Goal: Task Accomplishment & Management: Manage account settings

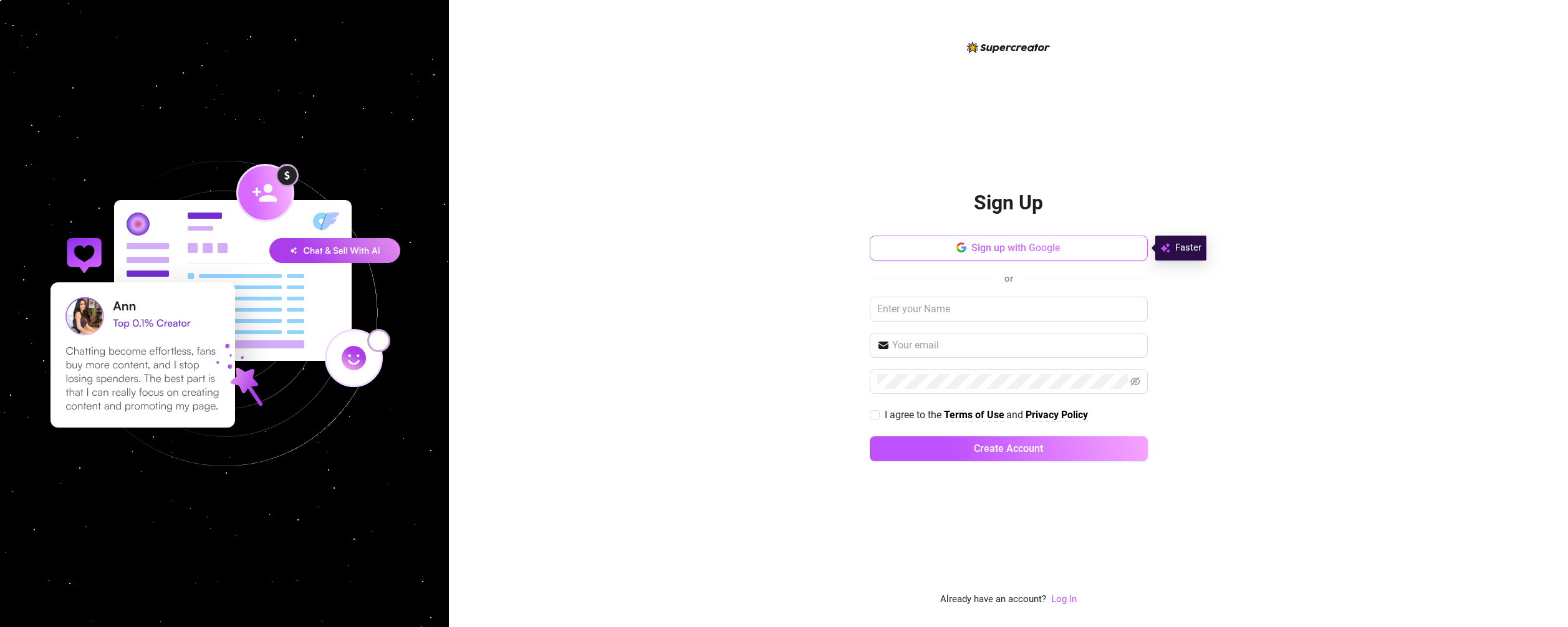
click at [1001, 250] on span "Sign up with Google" at bounding box center [1016, 247] width 89 height 12
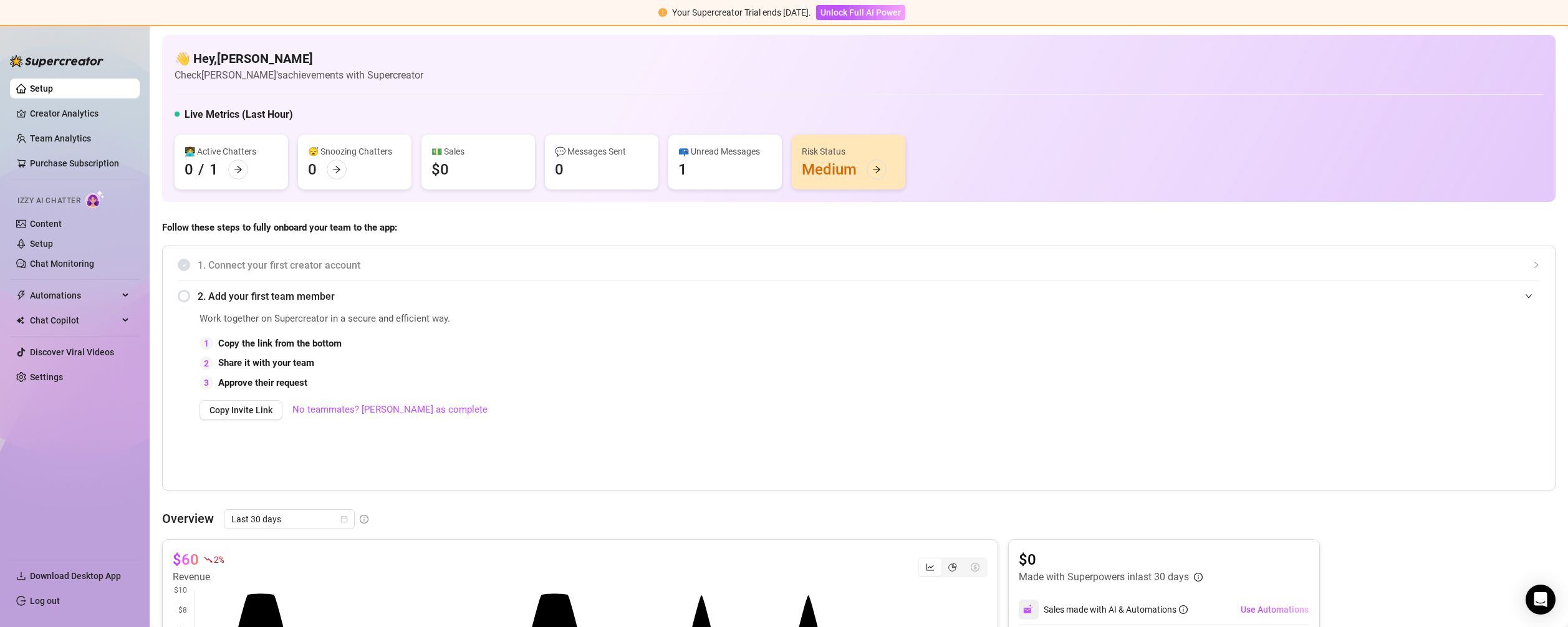
click at [368, 350] on div "1 Copy the link from the bottom" at bounding box center [729, 344] width 1060 height 15
click at [187, 298] on div "2. Add your first team member" at bounding box center [859, 297] width 1362 height 31
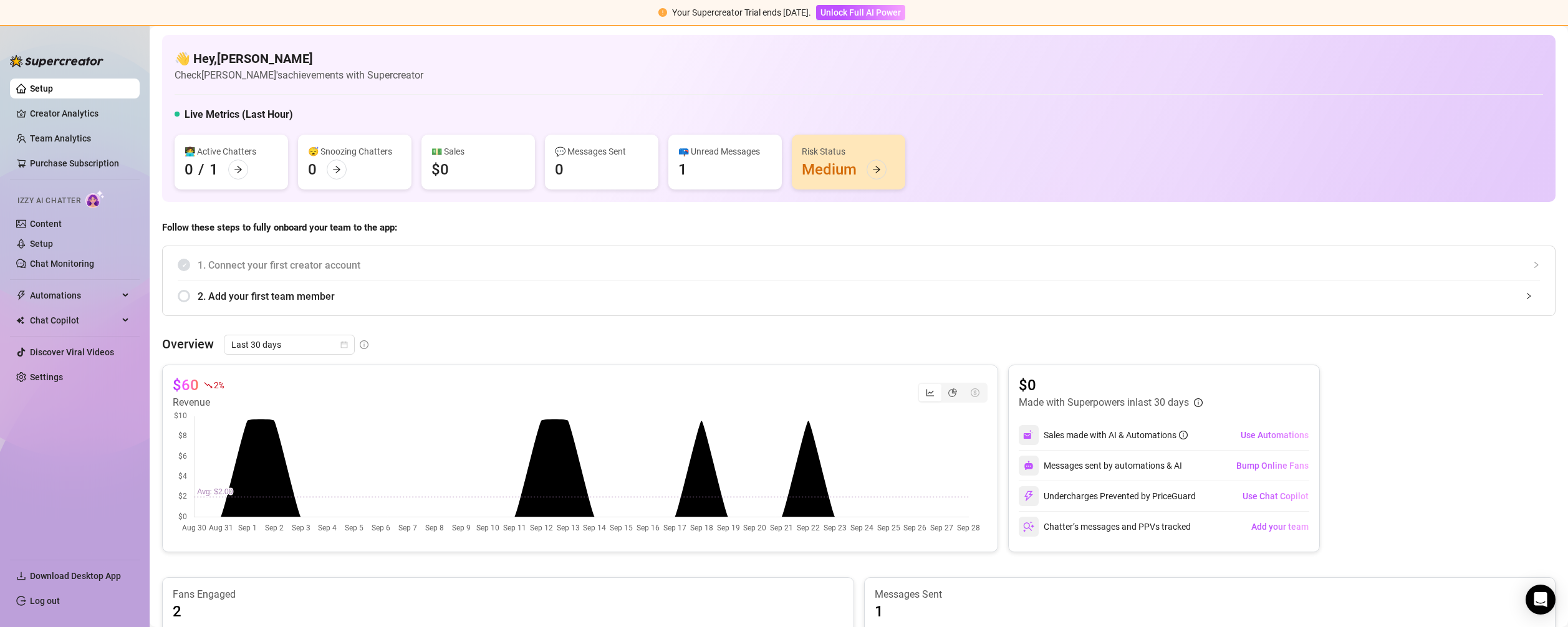
click at [187, 298] on div "2. Add your first team member" at bounding box center [859, 297] width 1362 height 31
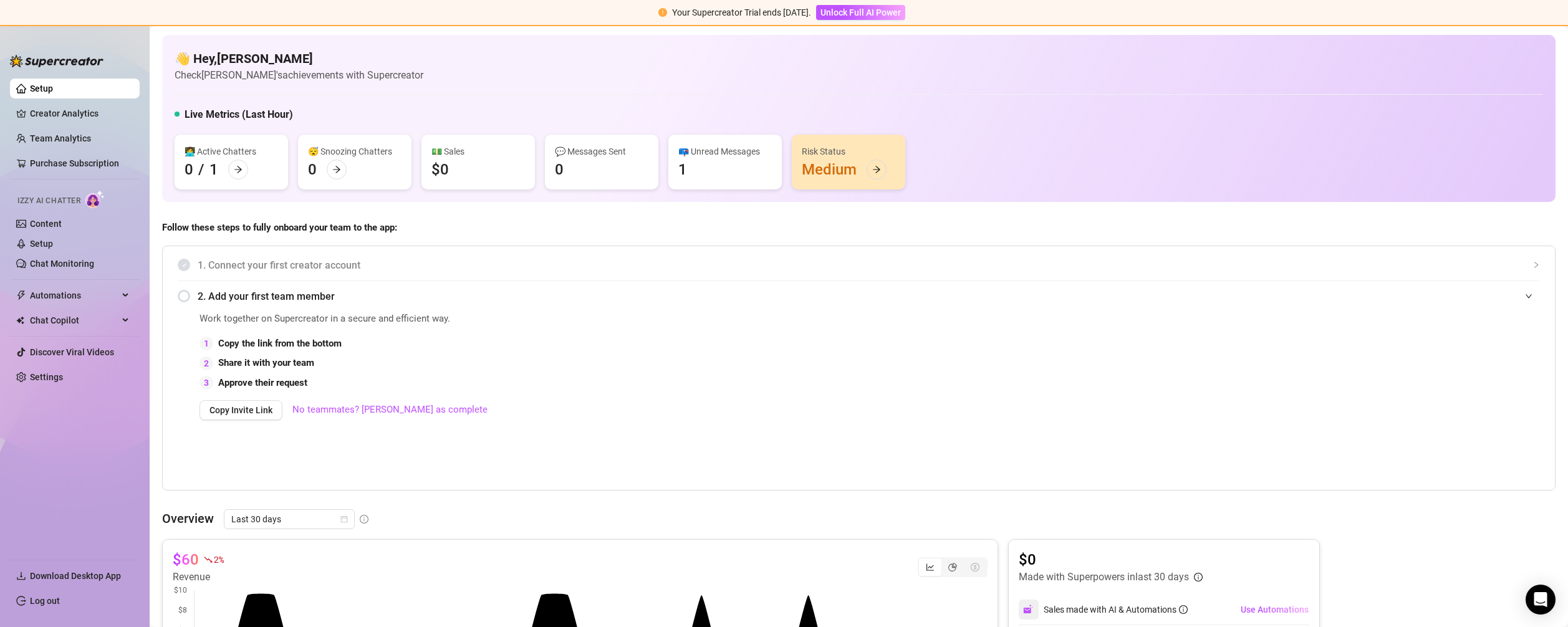
click at [188, 298] on div "2. Add your first team member" at bounding box center [859, 297] width 1362 height 31
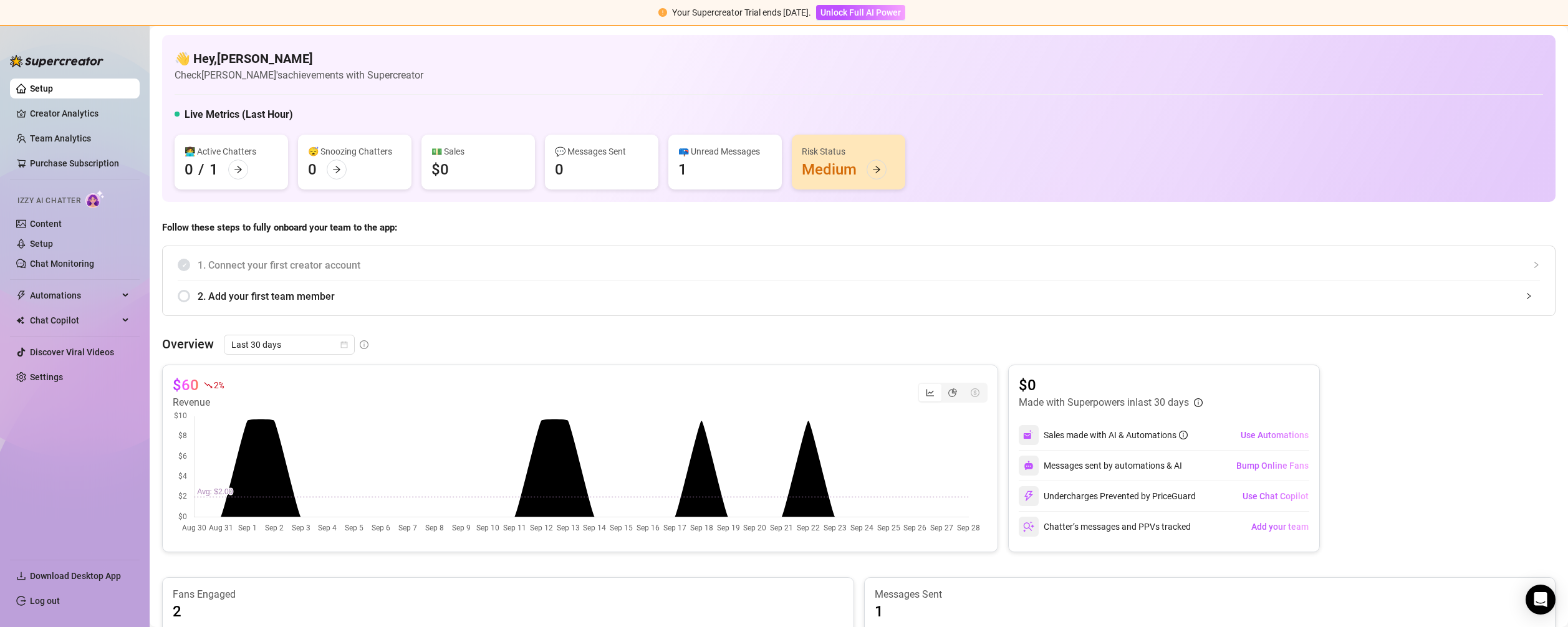
click at [189, 389] on article "$60" at bounding box center [186, 385] width 26 height 20
click at [188, 386] on article "$60" at bounding box center [186, 385] width 26 height 20
click at [564, 418] on canvas at bounding box center [577, 473] width 809 height 125
click at [81, 113] on link "Creator Analytics" at bounding box center [80, 113] width 100 height 20
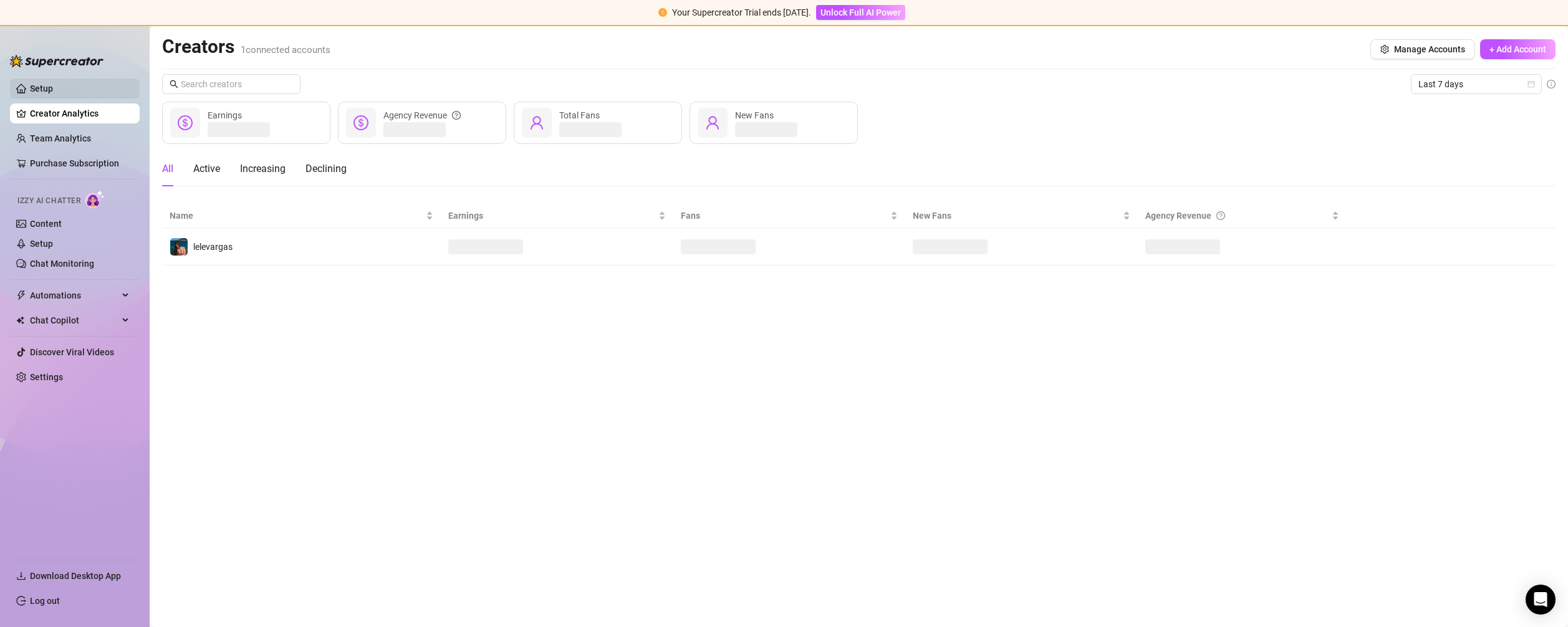
click at [53, 84] on link "Setup" at bounding box center [41, 89] width 23 height 10
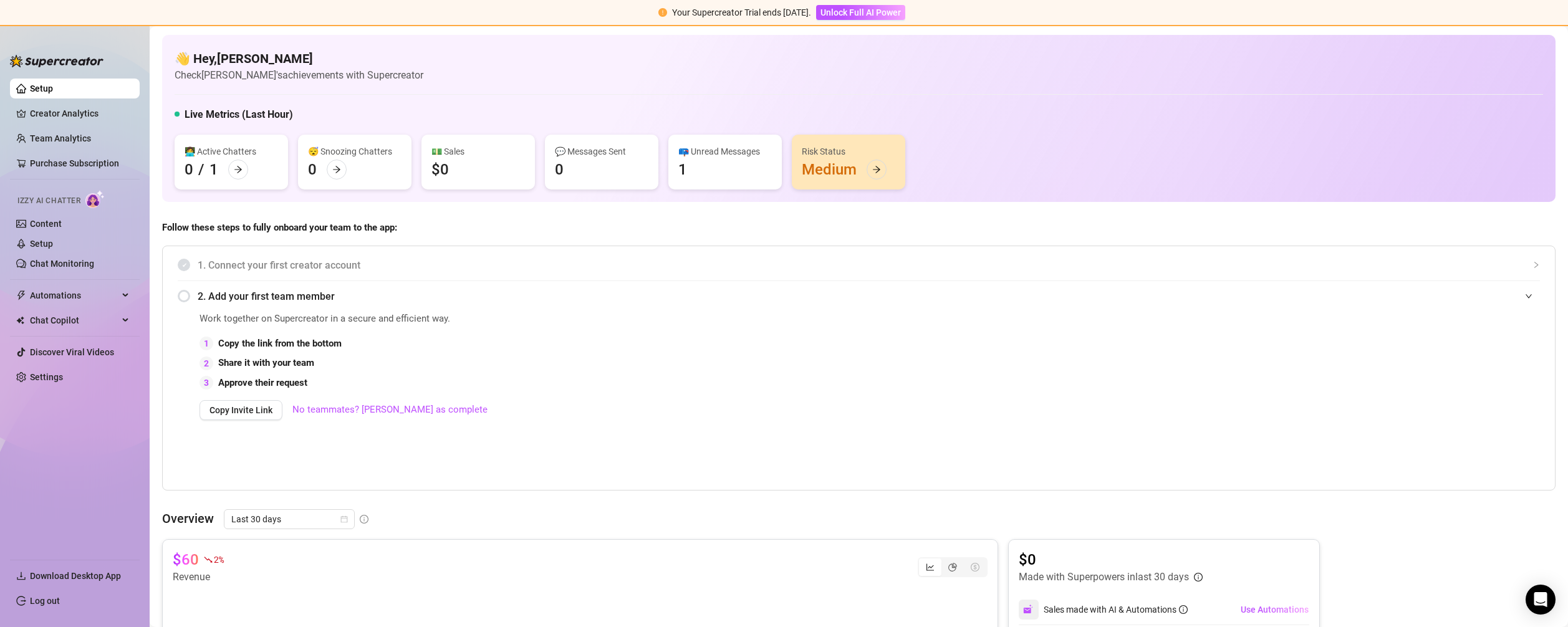
click at [53, 84] on link "Setup" at bounding box center [41, 89] width 23 height 10
drag, startPoint x: 739, startPoint y: 441, endPoint x: 589, endPoint y: 402, distance: 155.0
click at [739, 441] on div "Work together on Supercreator in a secure and efficient way. 1 Copy the link fr…" at bounding box center [729, 399] width 1060 height 175
click at [327, 258] on span "1. Connect your first creator account" at bounding box center [869, 265] width 1343 height 15
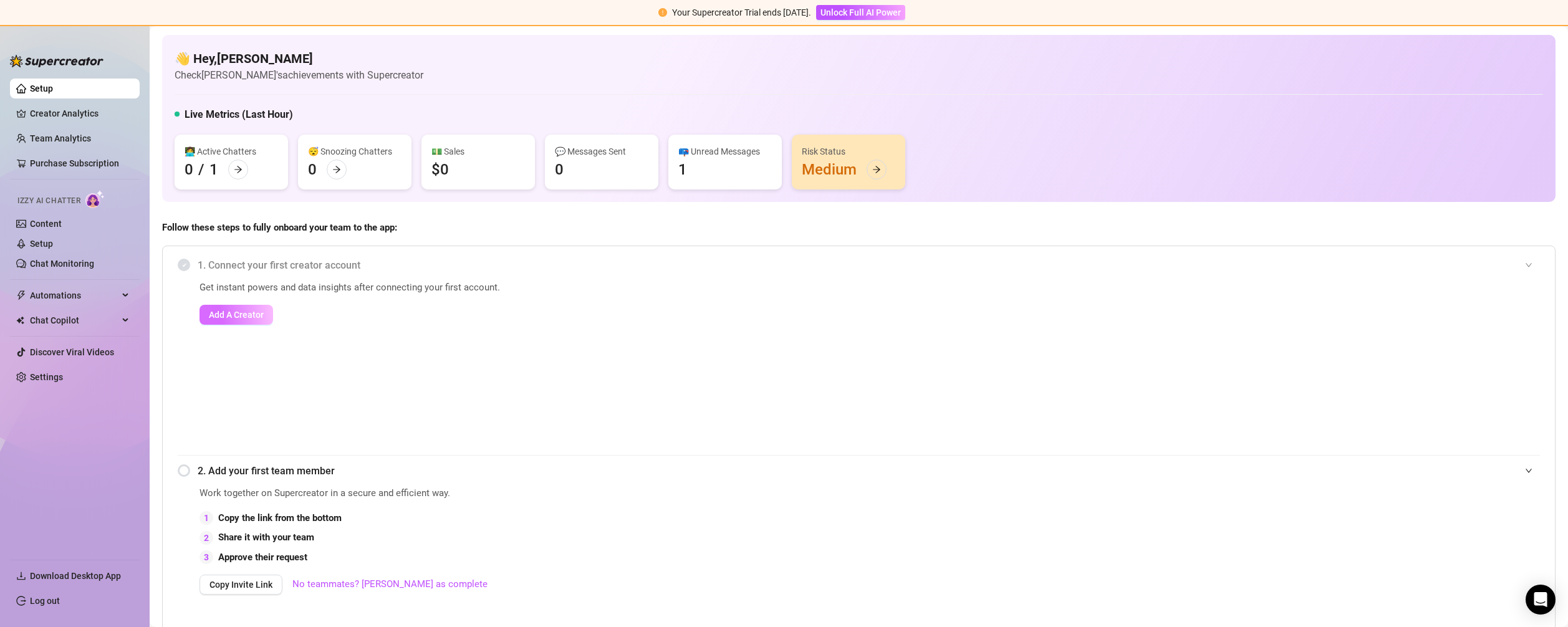
click at [239, 318] on span "Add A Creator" at bounding box center [236, 315] width 55 height 10
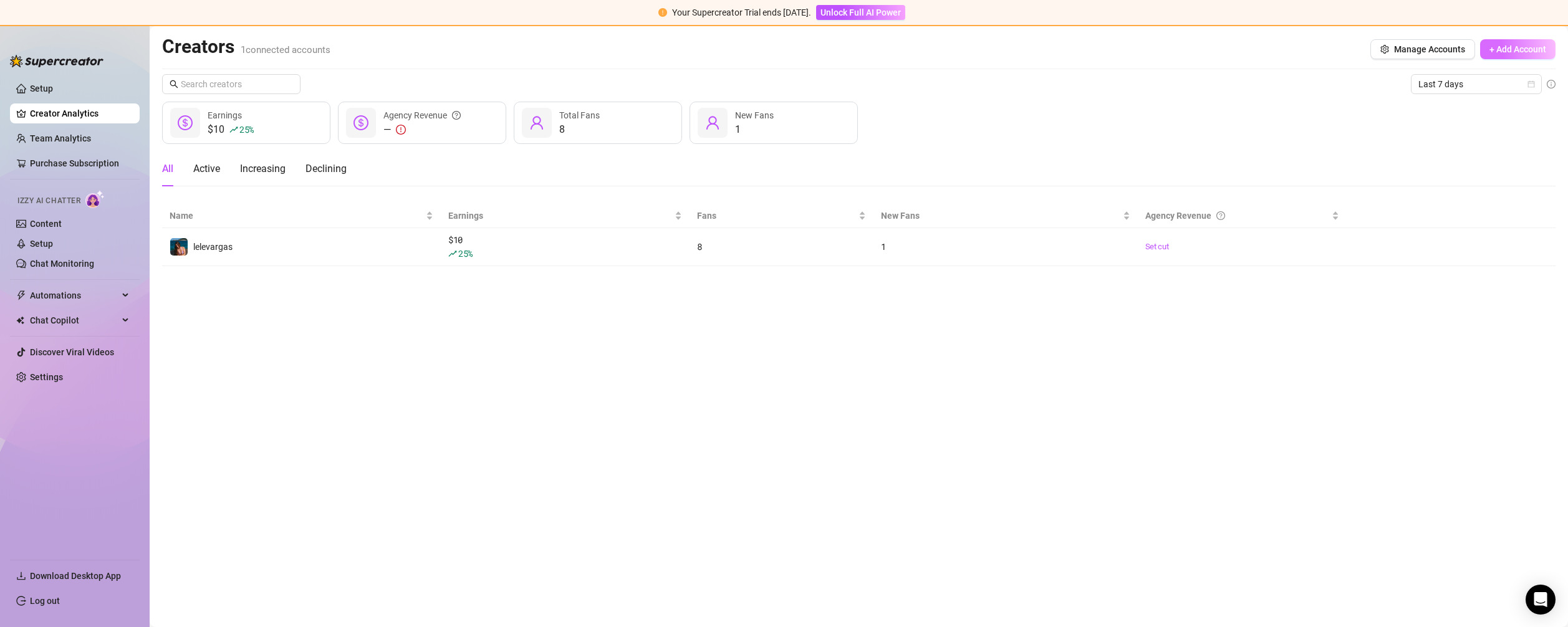
click at [1539, 44] on span "+ Add Account" at bounding box center [1517, 49] width 57 height 10
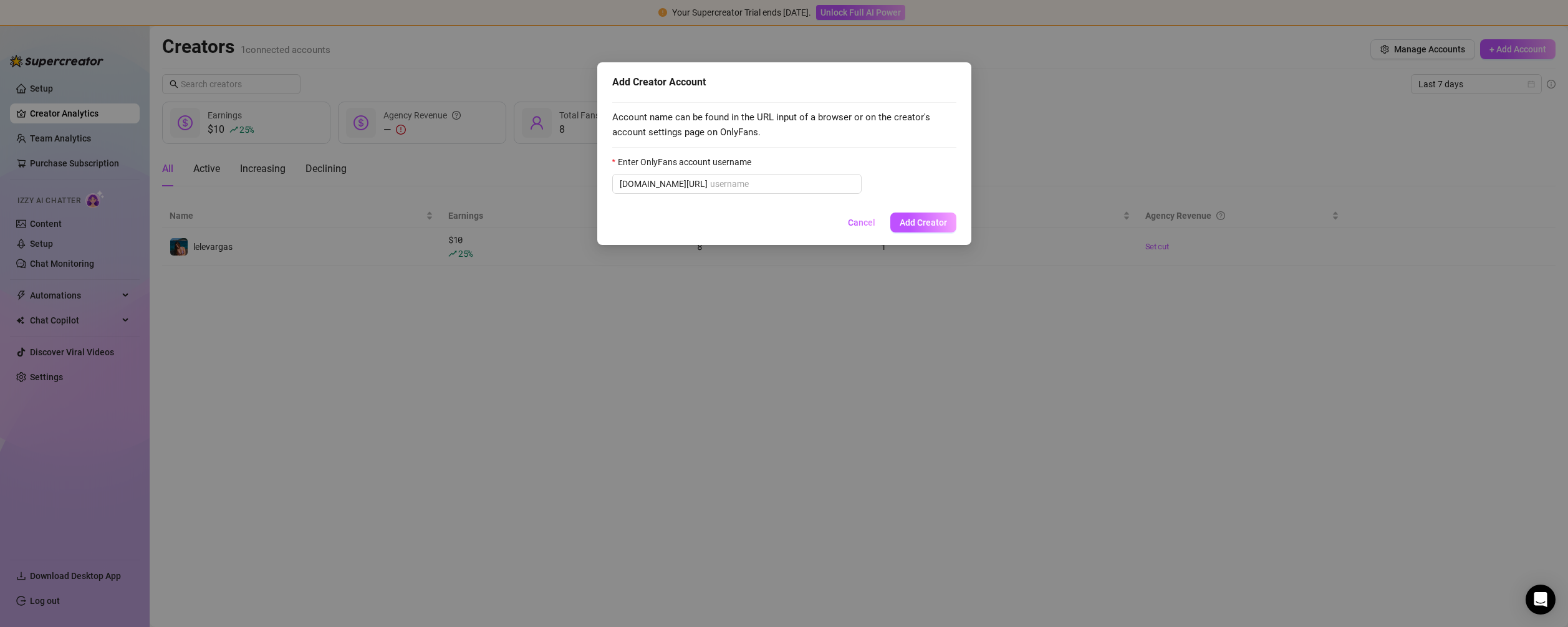
click at [799, 194] on div "Account name can be found in the URL input of a browser or on the creator's acc…" at bounding box center [784, 150] width 344 height 110
click at [776, 186] on input "Enter OnlyFans account username" at bounding box center [782, 184] width 144 height 14
paste input "[EMAIL_ADDRESS][DOMAIN_NAME]"
type input "[EMAIL_ADDRESS][DOMAIN_NAME]"
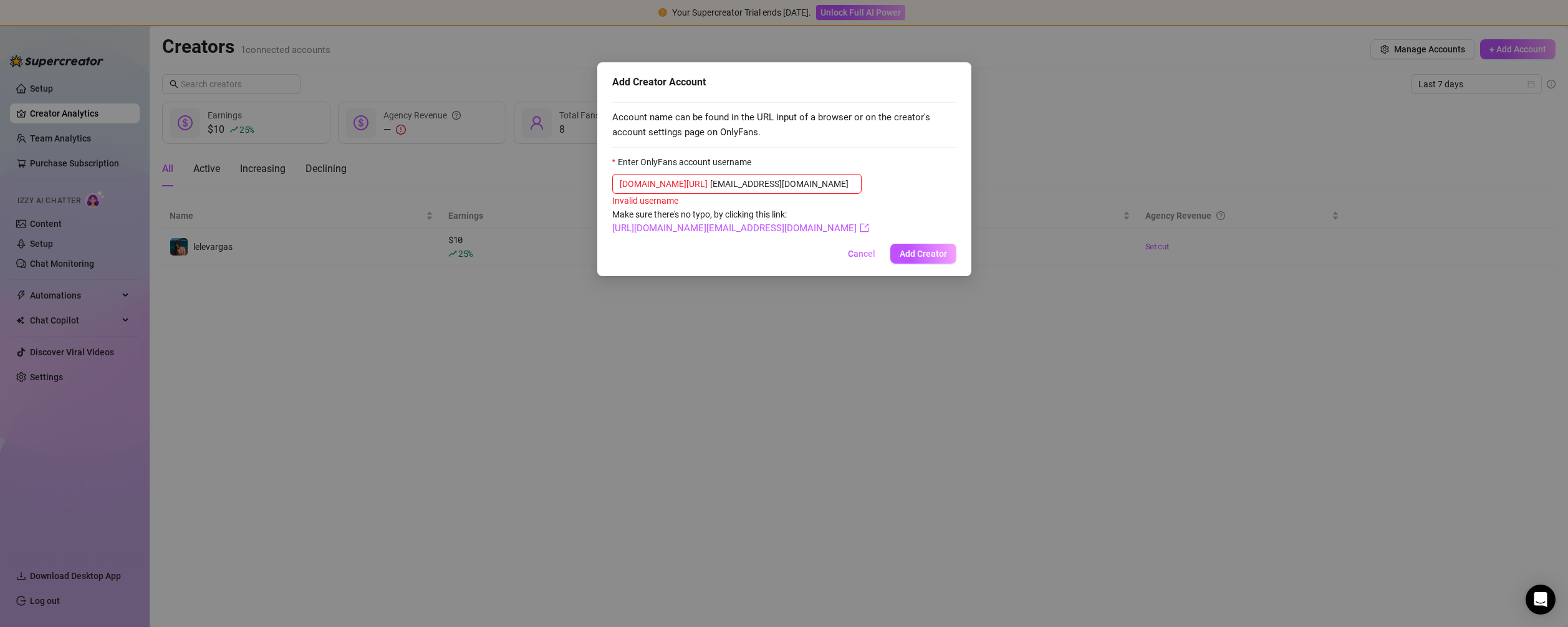
click at [802, 185] on input "[EMAIL_ADDRESS][DOMAIN_NAME]" at bounding box center [782, 184] width 144 height 14
click at [803, 185] on input "[EMAIL_ADDRESS][DOMAIN_NAME]" at bounding box center [782, 184] width 144 height 14
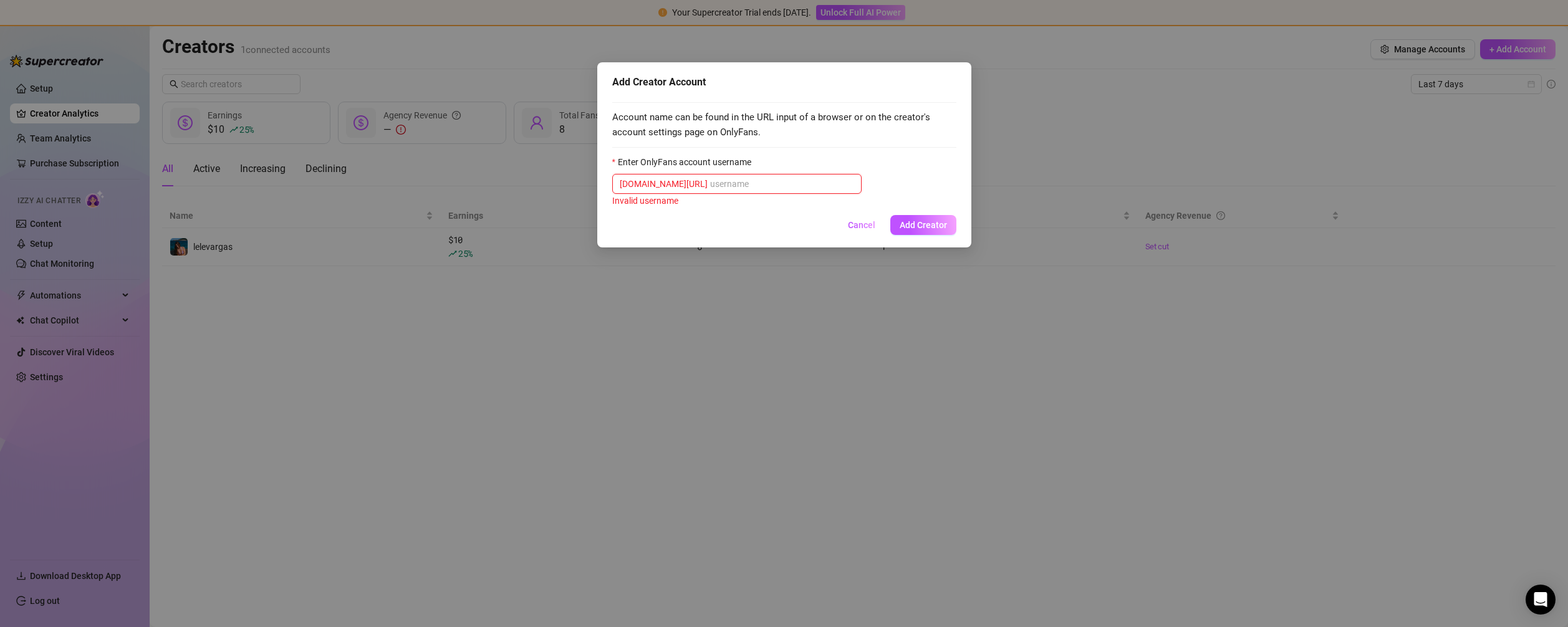
paste input "ketlin_groisman"
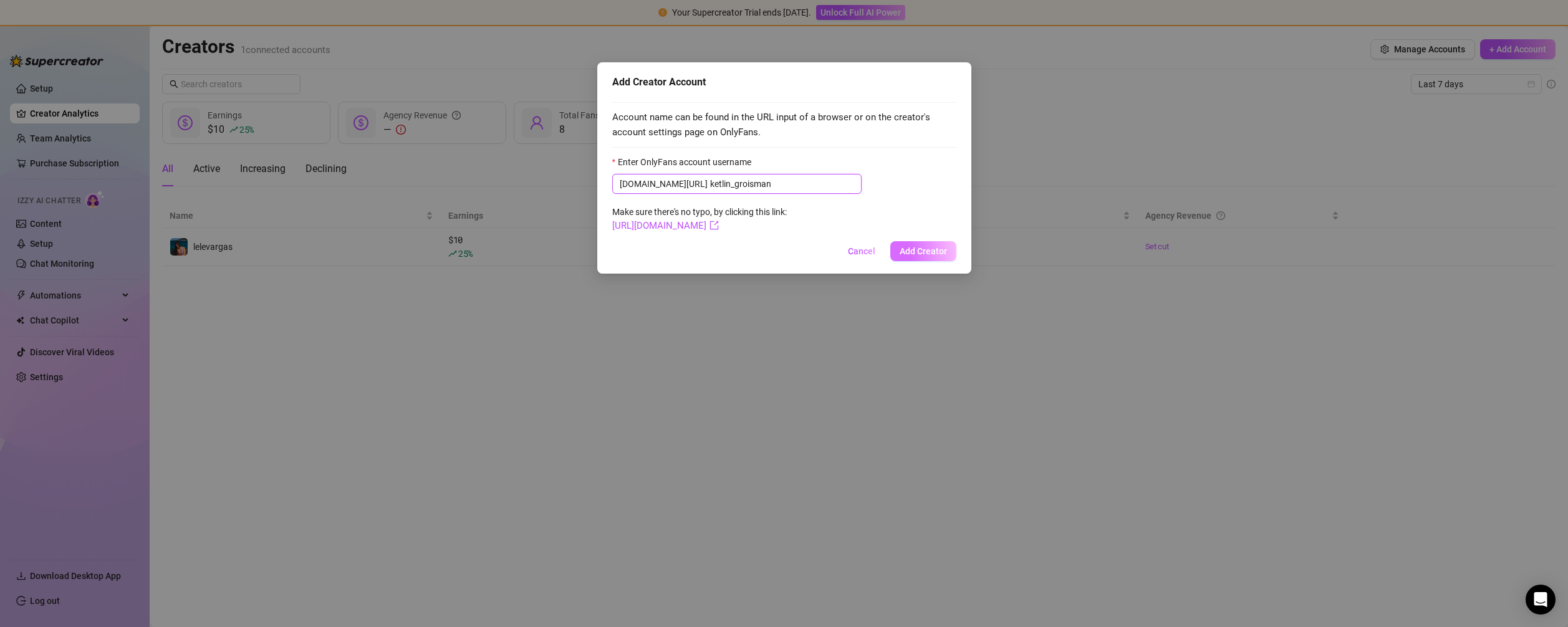
type input "ketlin_groisman"
click at [942, 251] on span "Add Creator" at bounding box center [923, 251] width 48 height 10
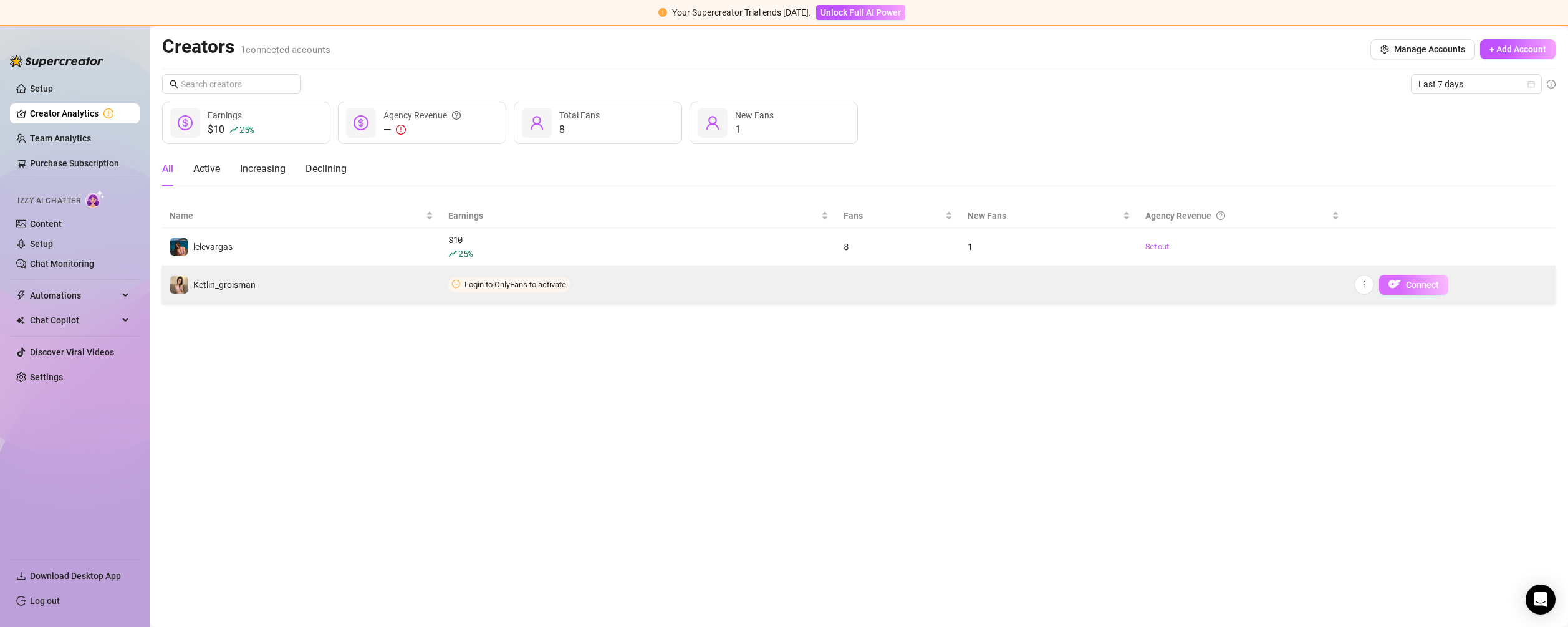
click at [1428, 284] on span "Connect" at bounding box center [1422, 285] width 33 height 10
drag, startPoint x: 1410, startPoint y: 283, endPoint x: 1380, endPoint y: 275, distance: 31.0
click at [1410, 283] on span "Connect" at bounding box center [1422, 285] width 33 height 10
click at [1364, 282] on icon "more" at bounding box center [1365, 284] width 9 height 9
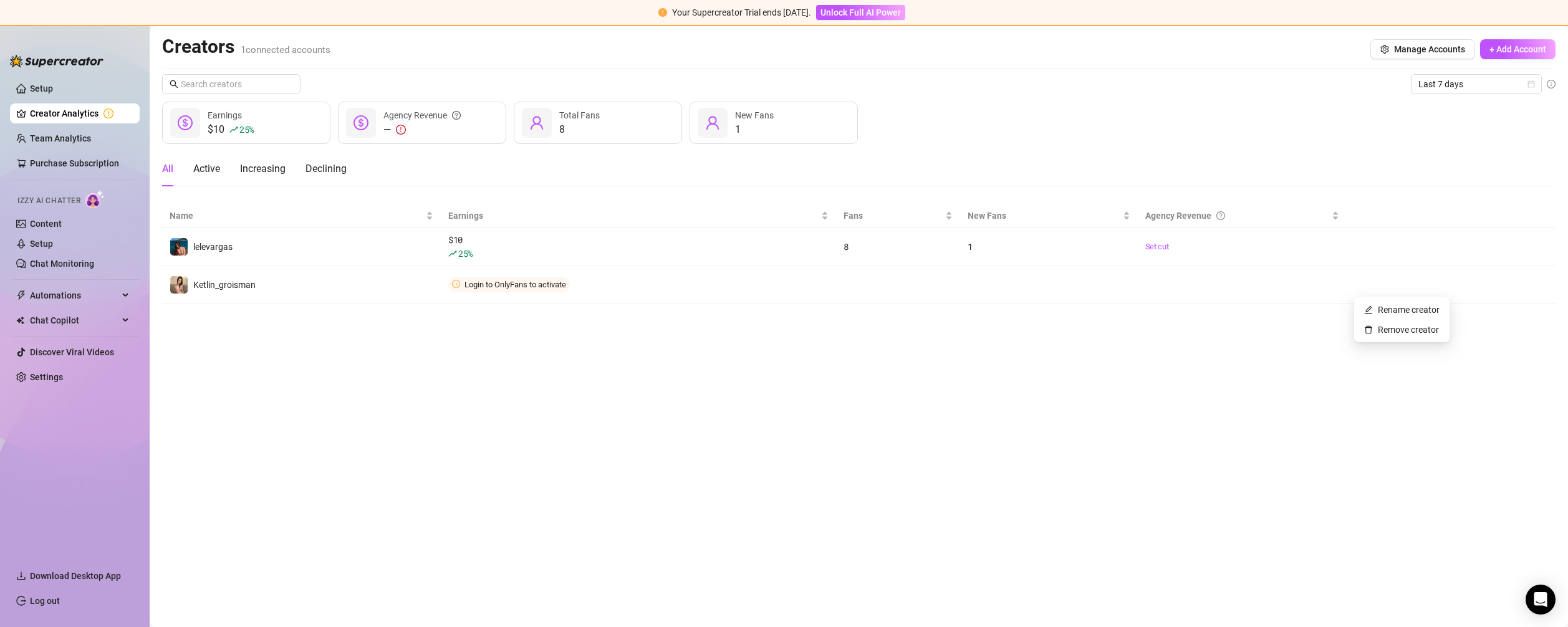
click at [1301, 353] on main "Creators 1 connected accounts Manage Accounts + Add Account Last 7 days $10 25 …" at bounding box center [859, 327] width 1418 height 601
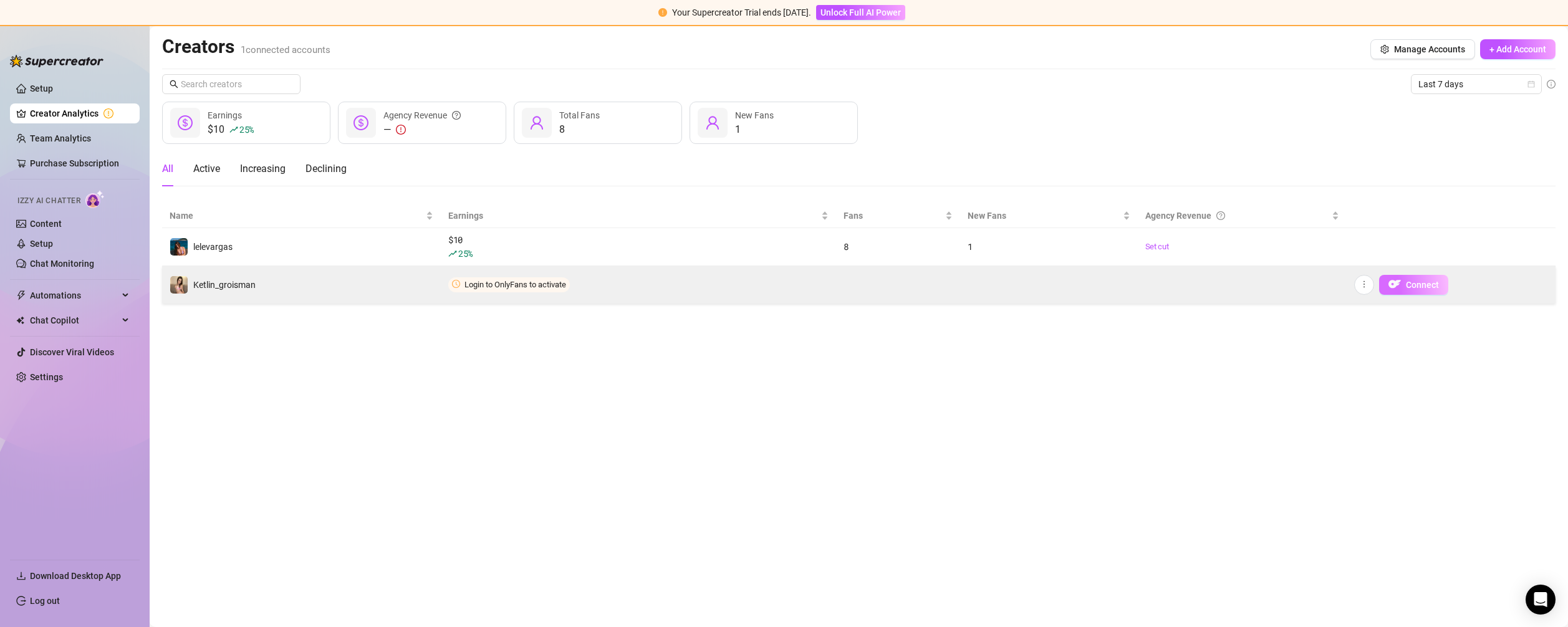
click at [1420, 284] on span "Connect" at bounding box center [1422, 285] width 33 height 10
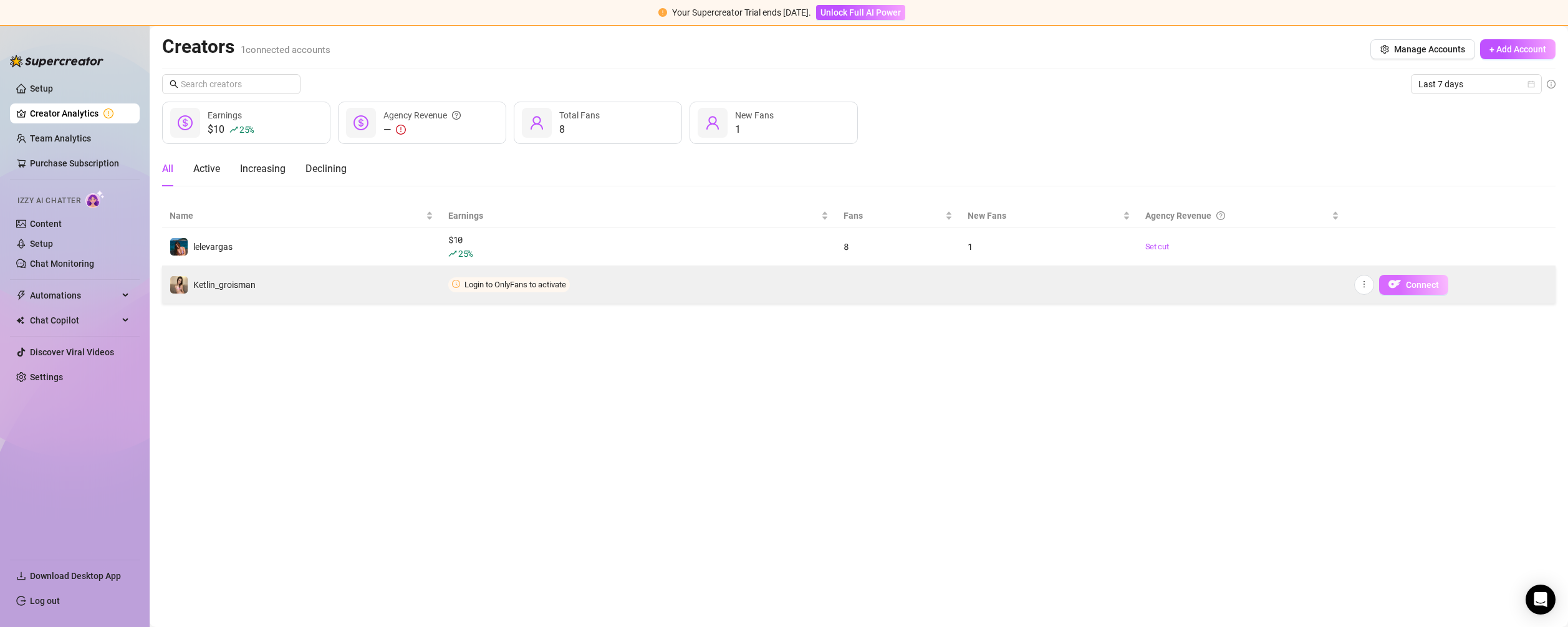
click at [1420, 284] on span "Connect" at bounding box center [1422, 285] width 33 height 10
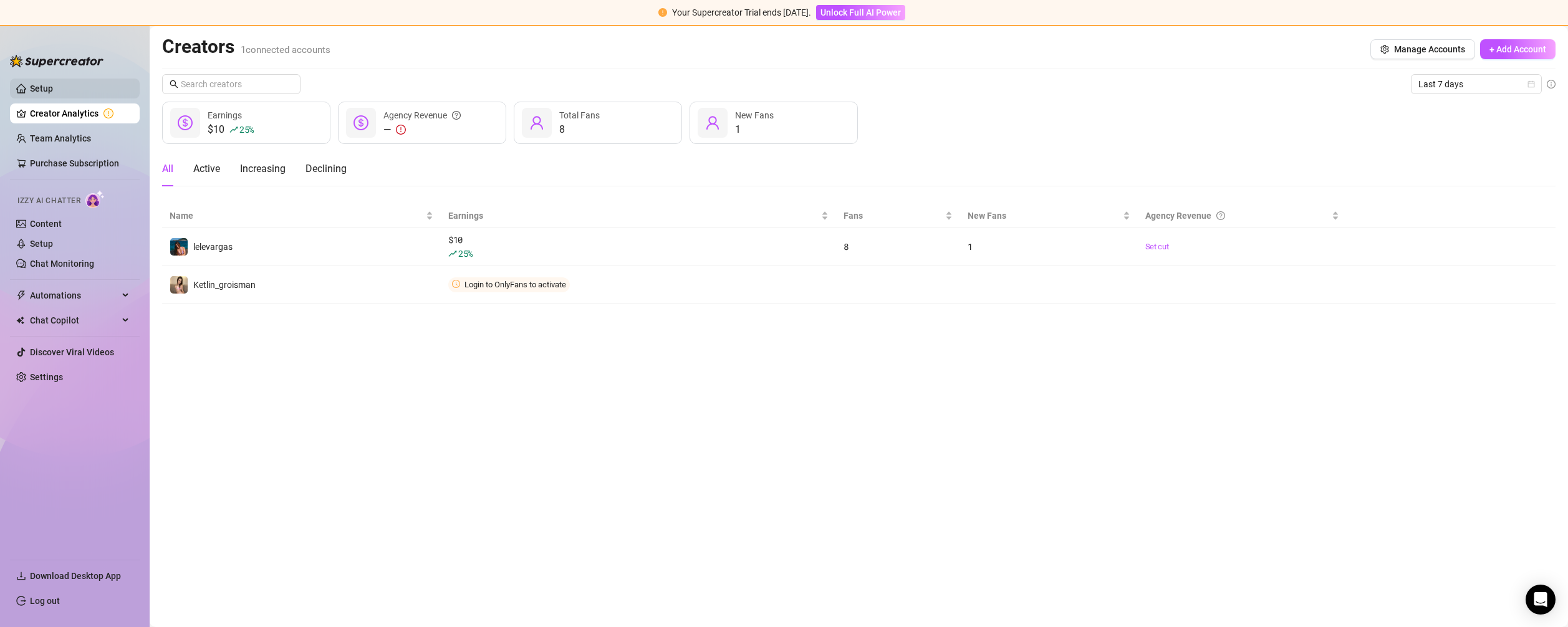
click at [40, 85] on link "Setup" at bounding box center [41, 89] width 23 height 10
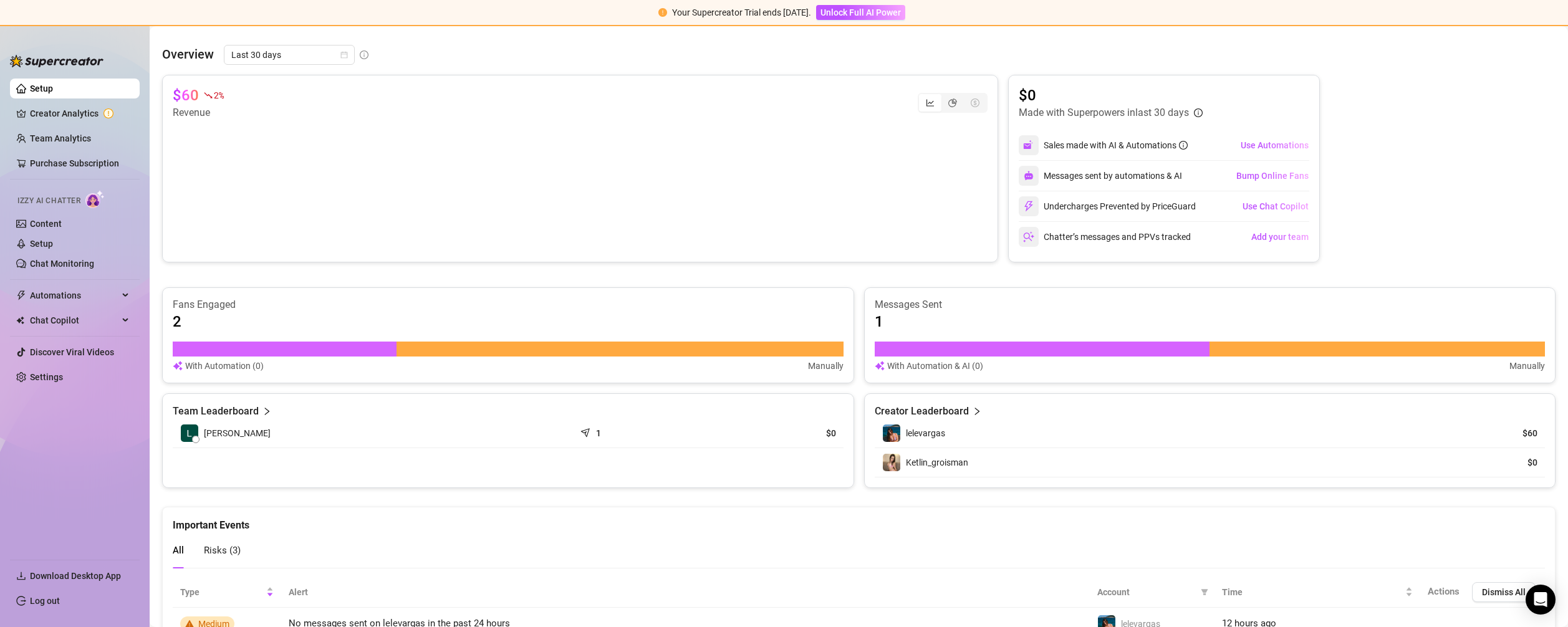
scroll to position [594, 0]
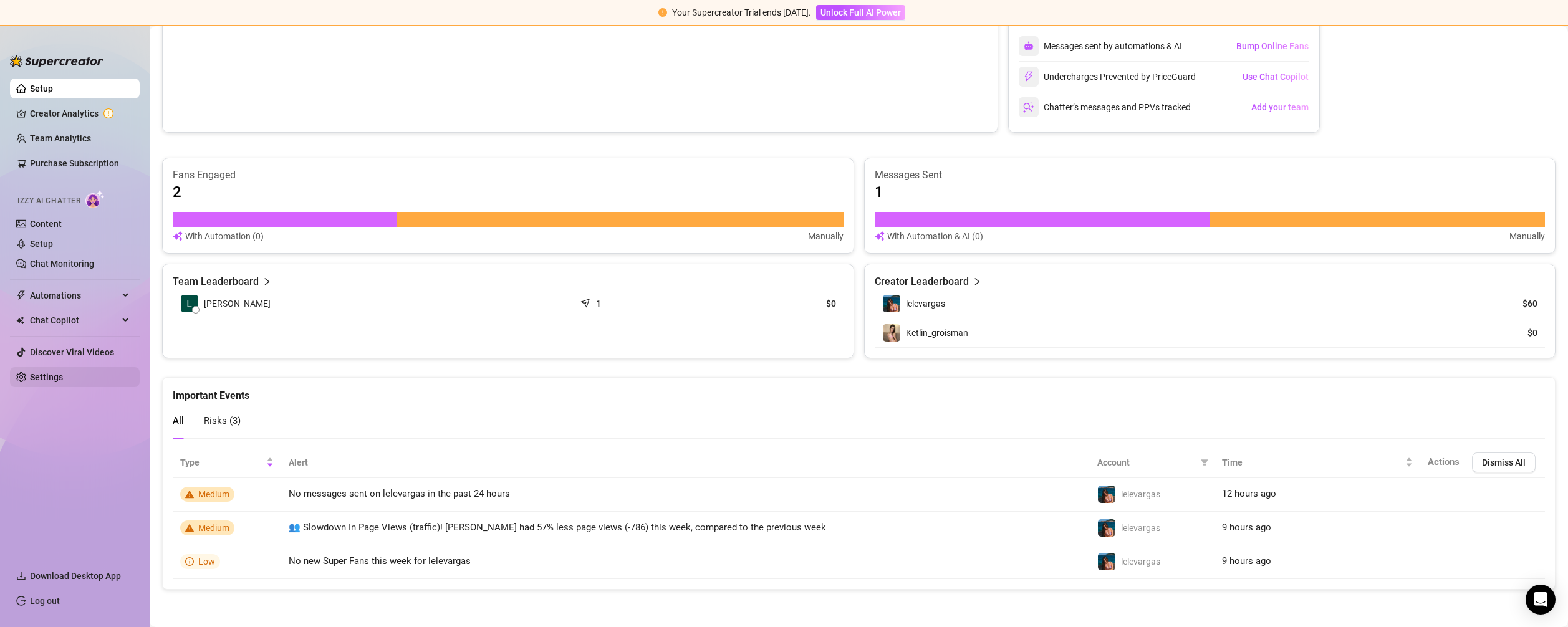
click at [52, 372] on link "Settings" at bounding box center [46, 377] width 33 height 10
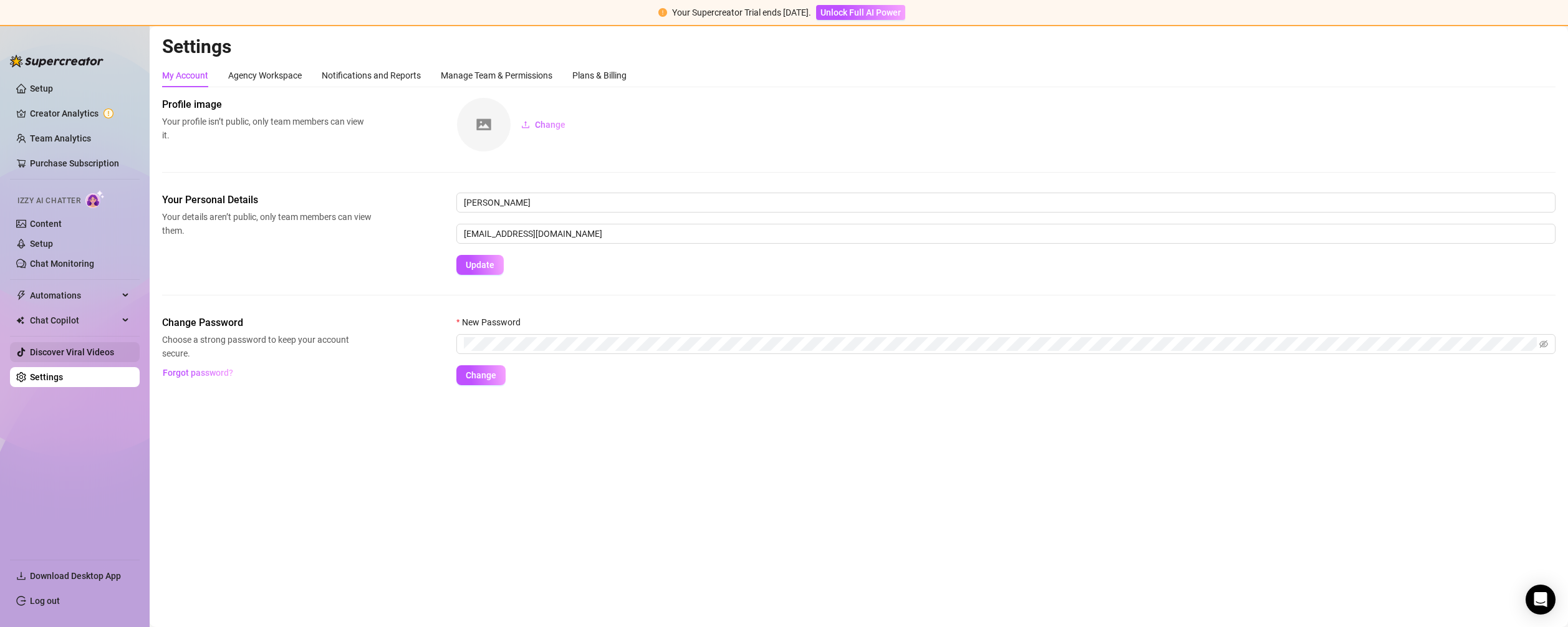
click at [51, 347] on link "Discover Viral Videos" at bounding box center [72, 352] width 84 height 10
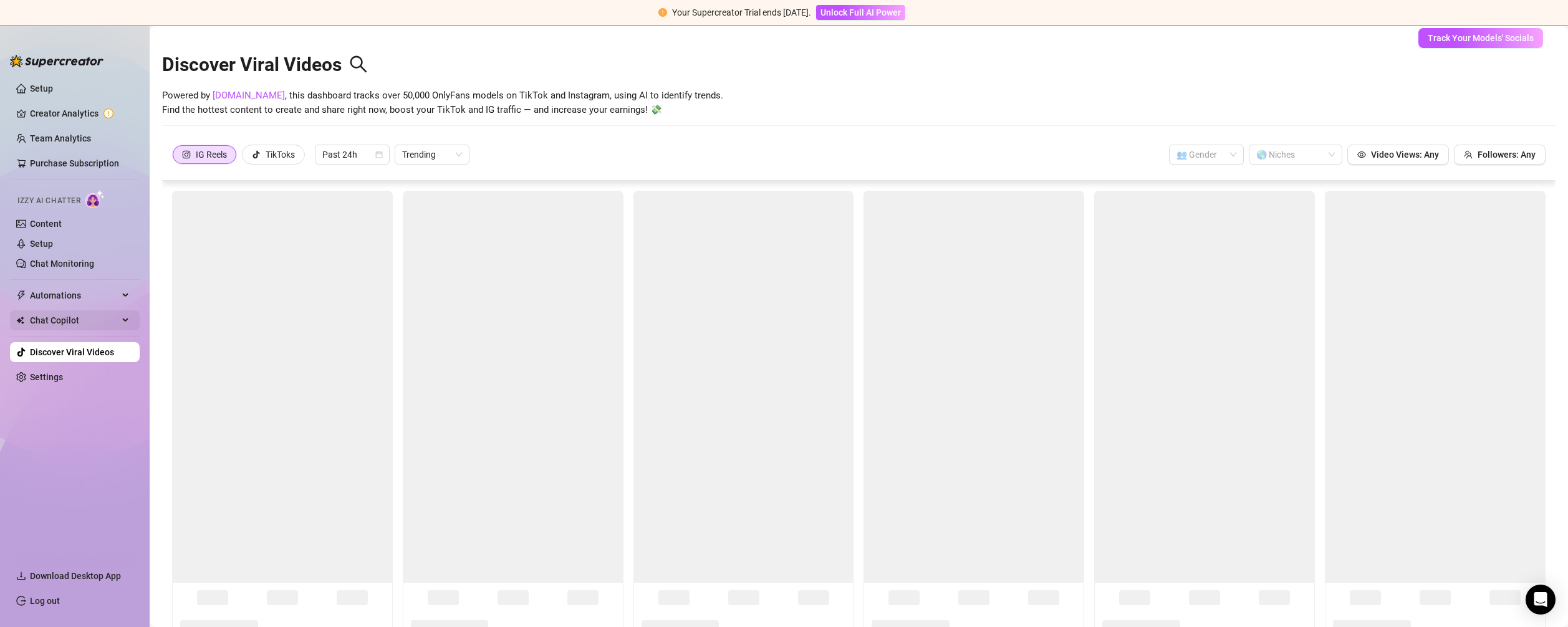
click at [53, 325] on span "Chat Copilot" at bounding box center [74, 320] width 89 height 20
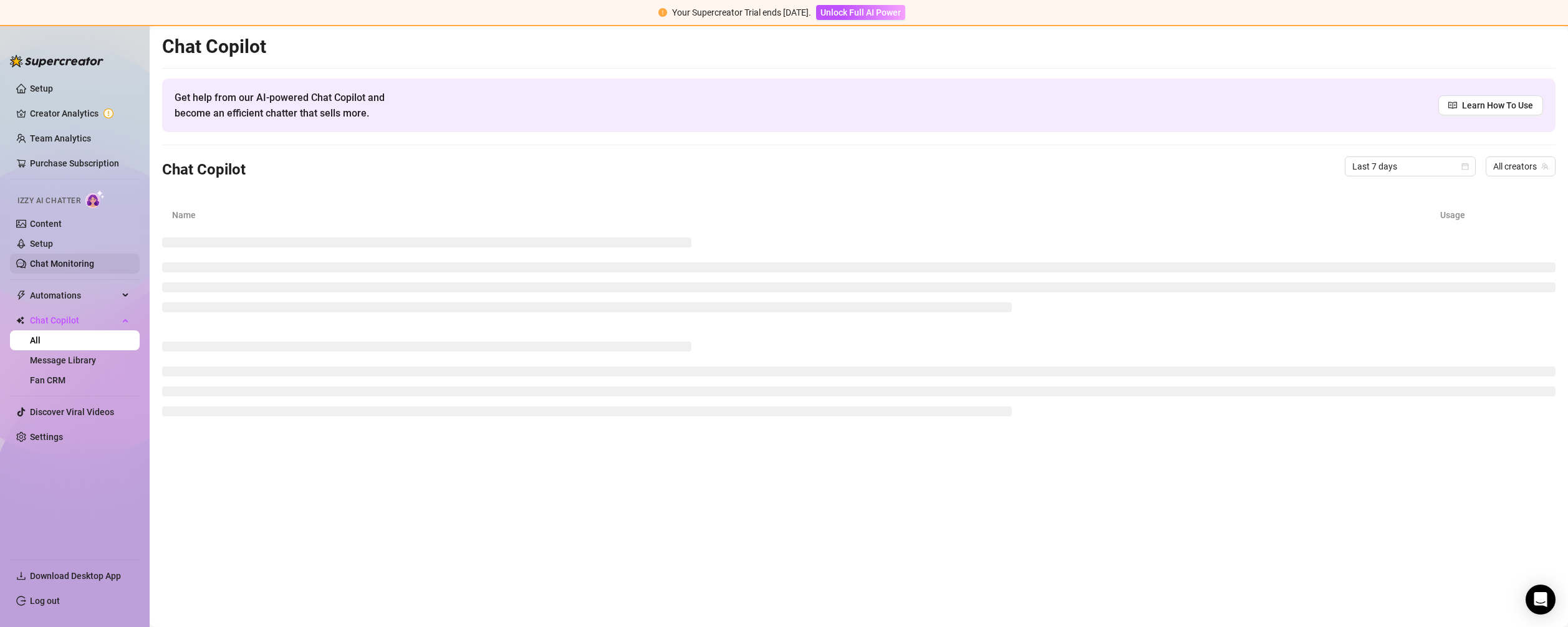
click at [62, 258] on link "Chat Monitoring" at bounding box center [62, 264] width 64 height 10
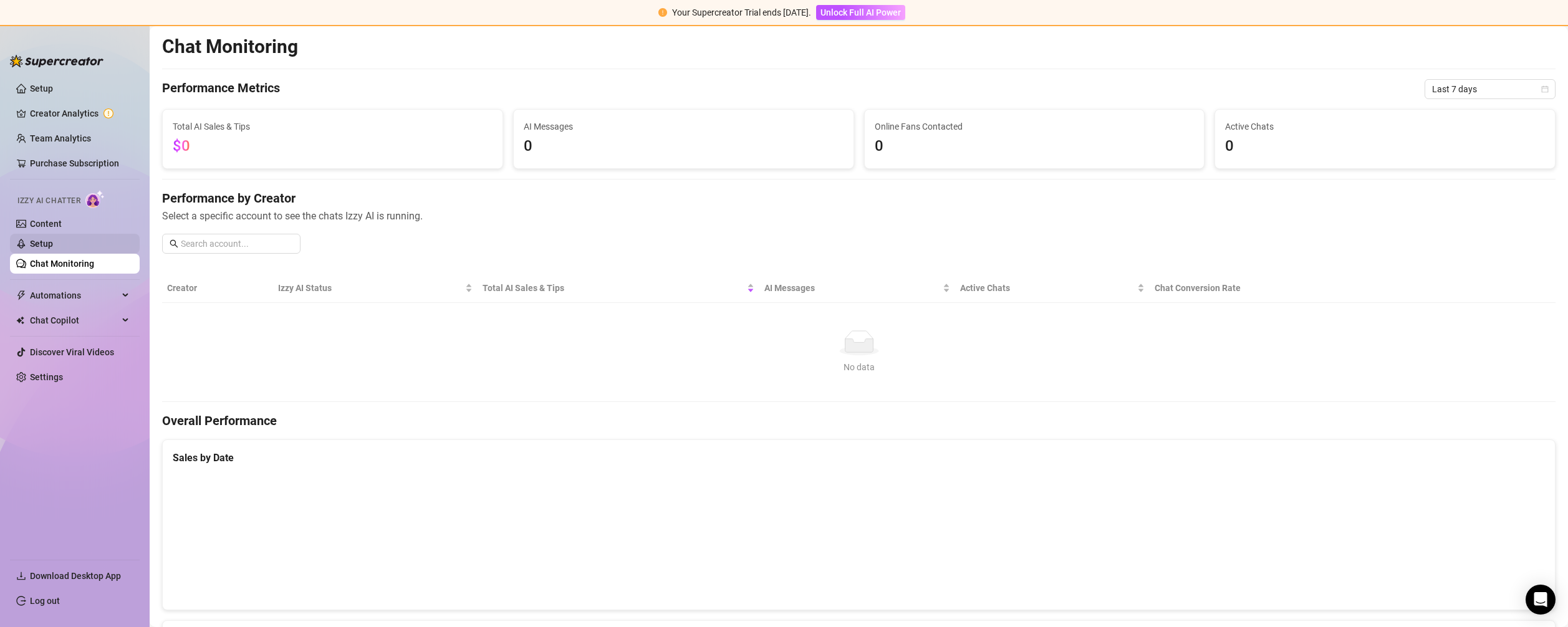
click at [53, 247] on link "Setup" at bounding box center [41, 244] width 23 height 10
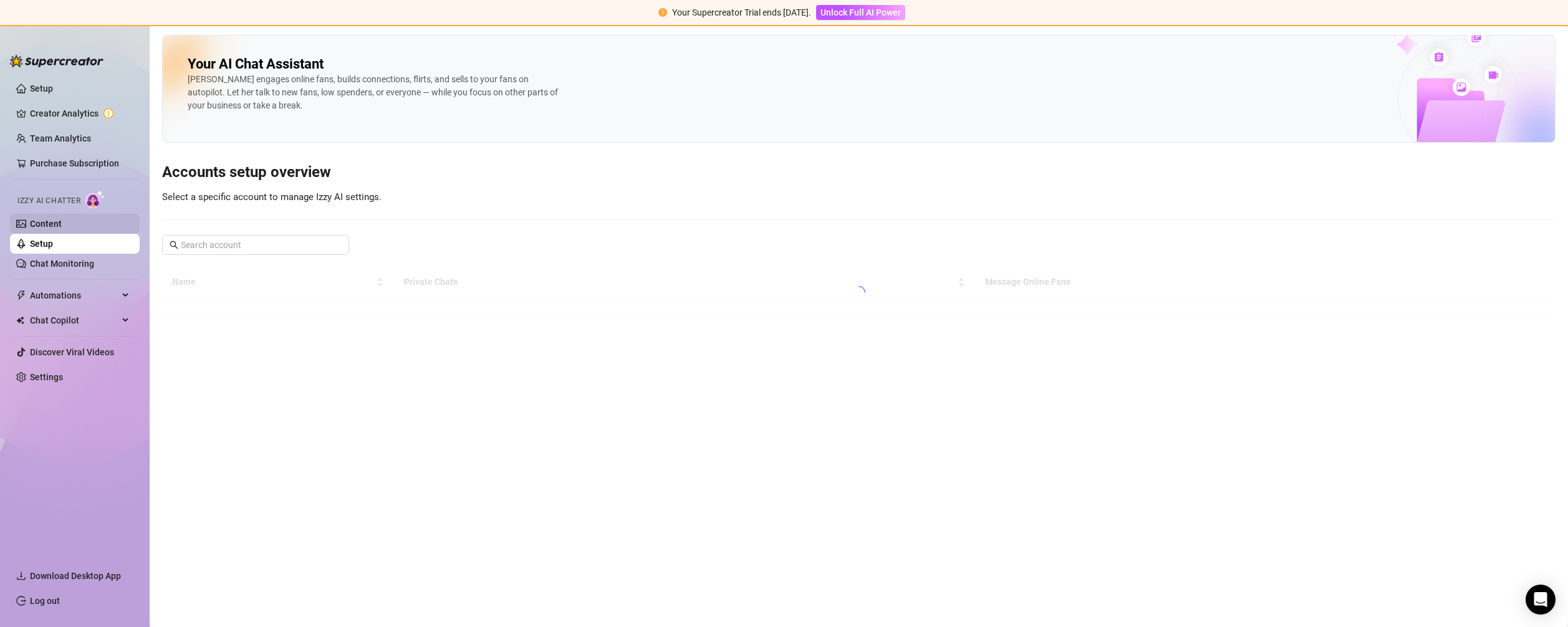
click at [62, 229] on link "Content" at bounding box center [46, 224] width 32 height 10
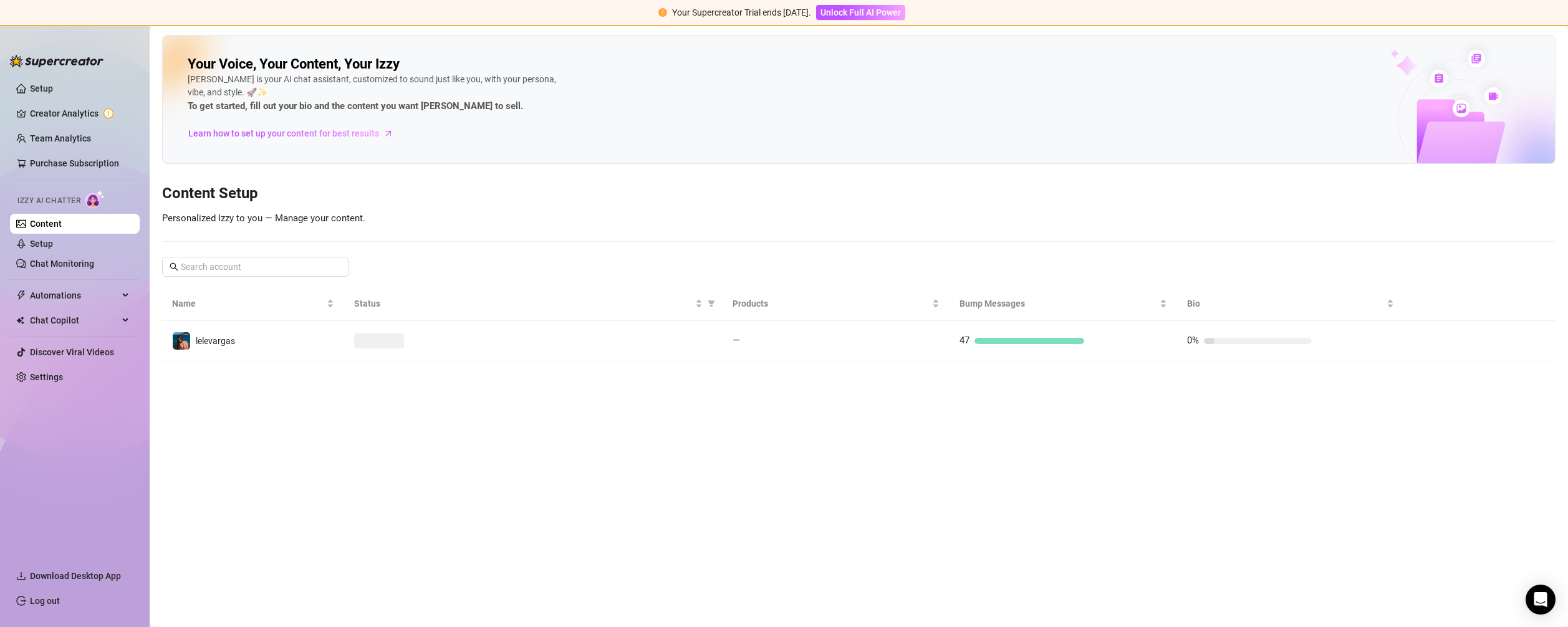
click at [60, 179] on li at bounding box center [75, 179] width 130 height 1
click at [64, 162] on link "Purchase Subscription" at bounding box center [80, 163] width 100 height 20
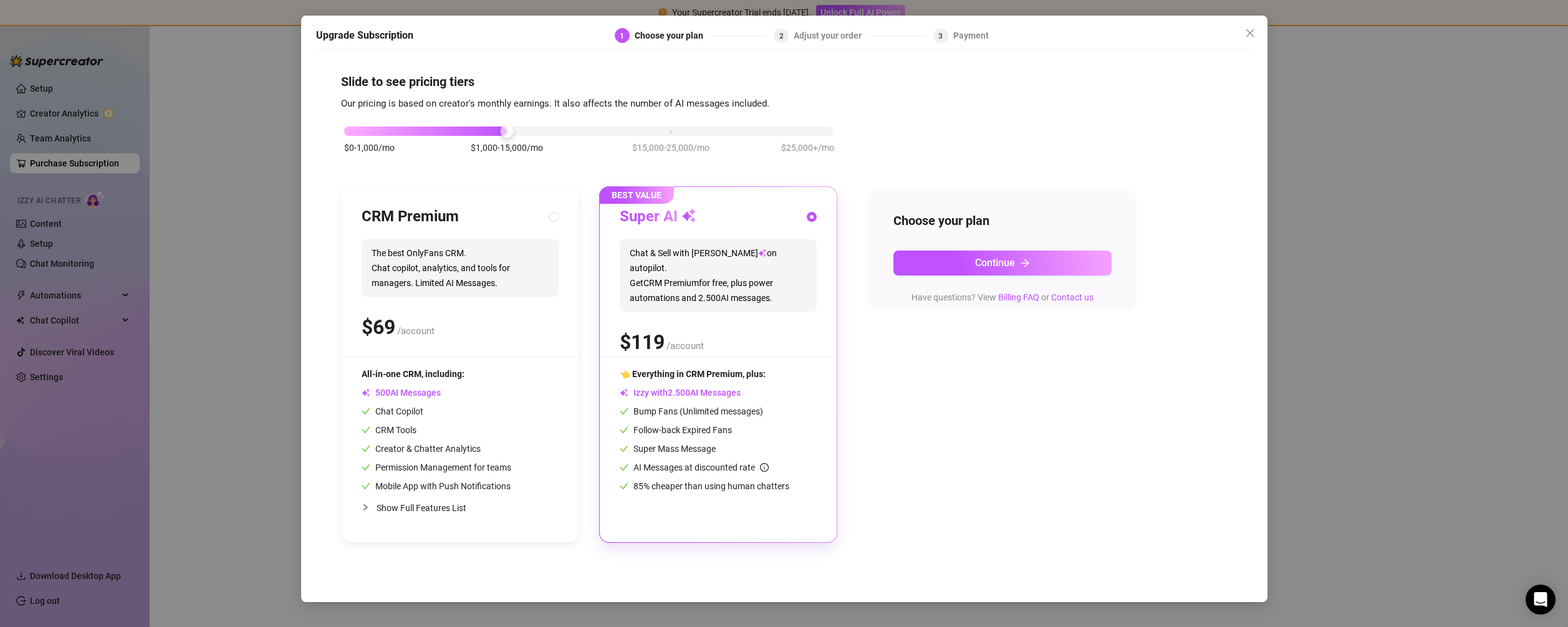
drag, startPoint x: 23, startPoint y: 156, endPoint x: 45, endPoint y: 153, distance: 22.2
click at [24, 156] on div "Upgrade Subscription 1 Choose your plan 2 Adjust your order 3 Payment Slide to …" at bounding box center [784, 314] width 1568 height 627
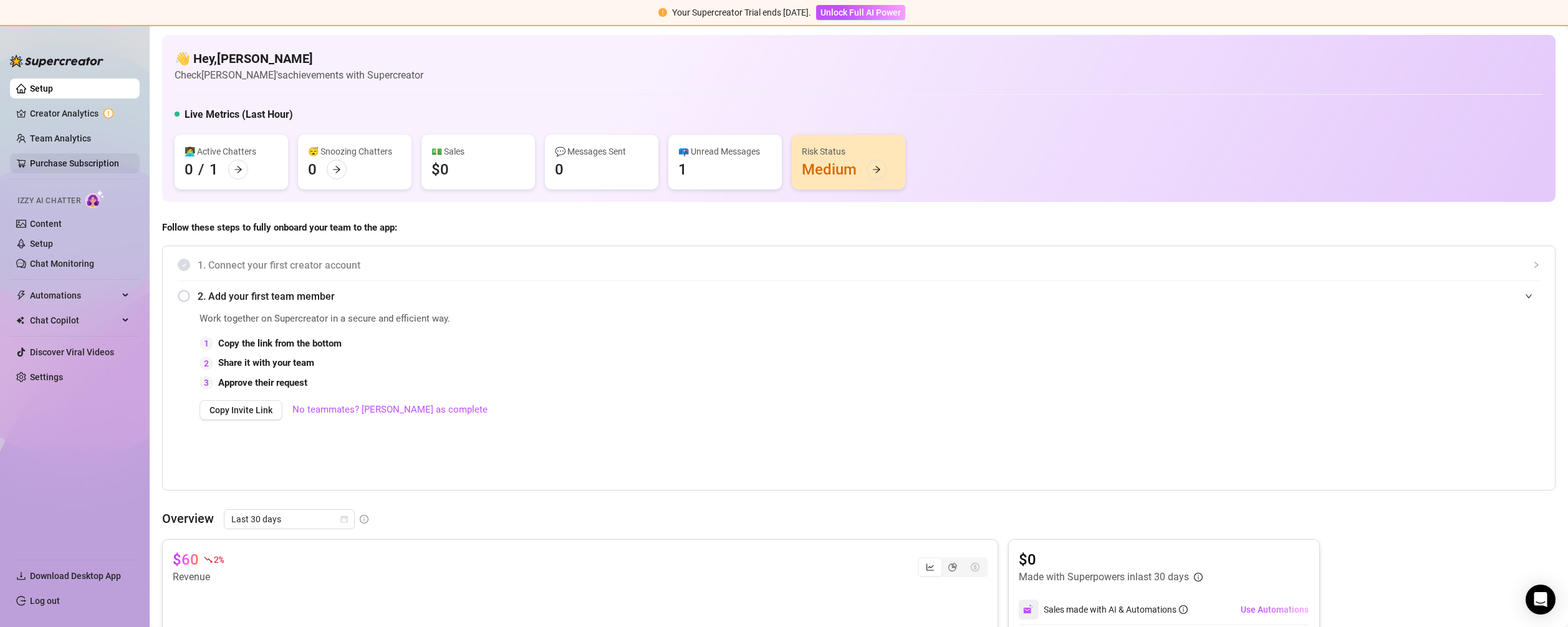
drag, startPoint x: 60, startPoint y: 146, endPoint x: 105, endPoint y: 154, distance: 45.7
click at [60, 143] on link "Team Analytics" at bounding box center [60, 139] width 61 height 10
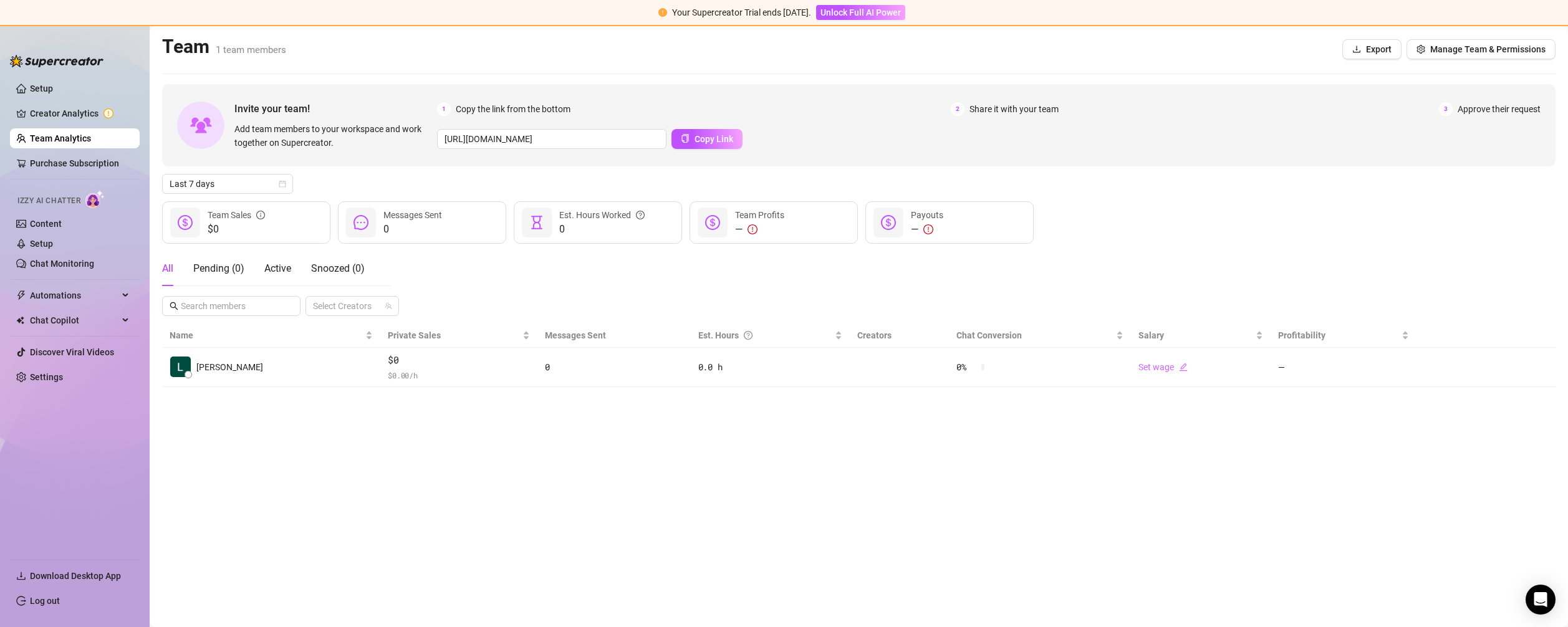
click at [68, 142] on link "Team Analytics" at bounding box center [60, 139] width 61 height 10
click at [112, 117] on link "Creator Analytics" at bounding box center [80, 113] width 100 height 20
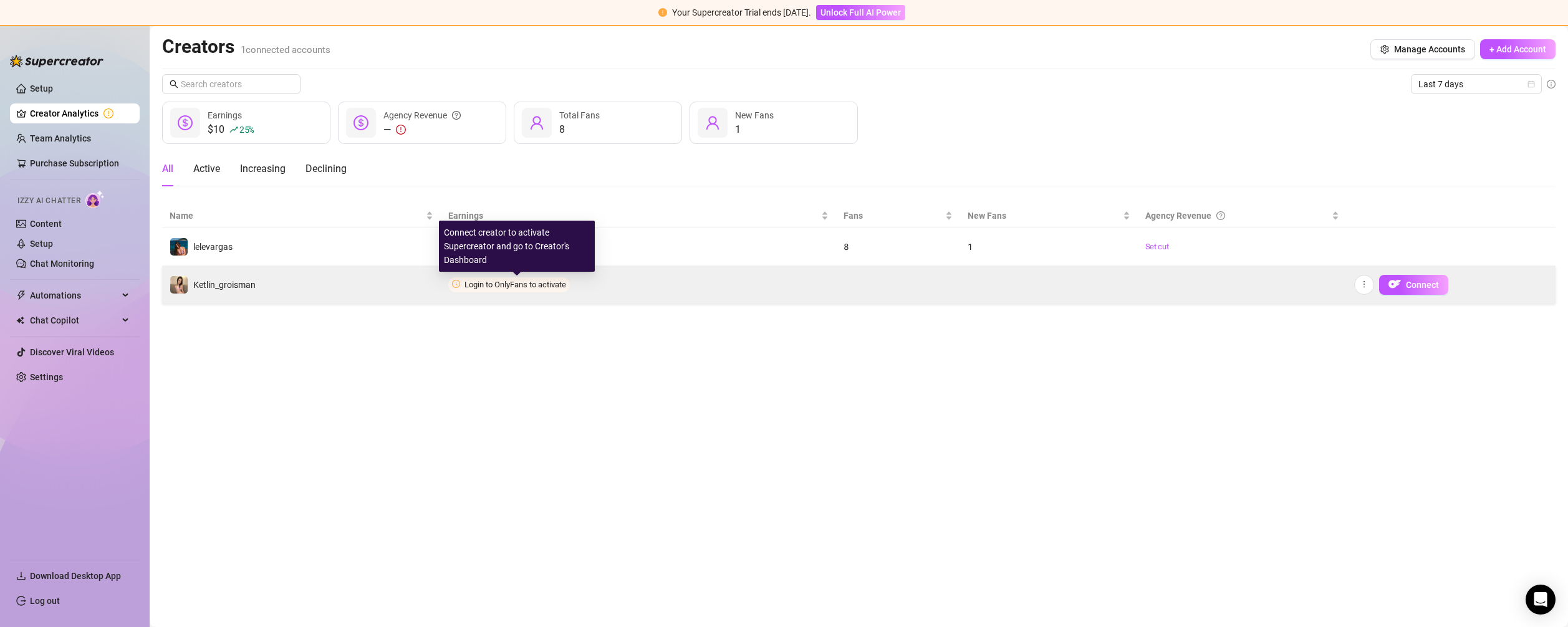
click at [548, 278] on span "Login to OnlyFans to activate" at bounding box center [509, 285] width 122 height 15
click at [552, 286] on span "Login to OnlyFans to activate" at bounding box center [515, 284] width 101 height 10
click at [537, 285] on span "Login to OnlyFans to activate" at bounding box center [515, 284] width 101 height 10
click at [1412, 286] on span "Connect" at bounding box center [1422, 285] width 33 height 10
click at [1412, 286] on span "Connect" at bounding box center [1422, 285] width 33 height 10
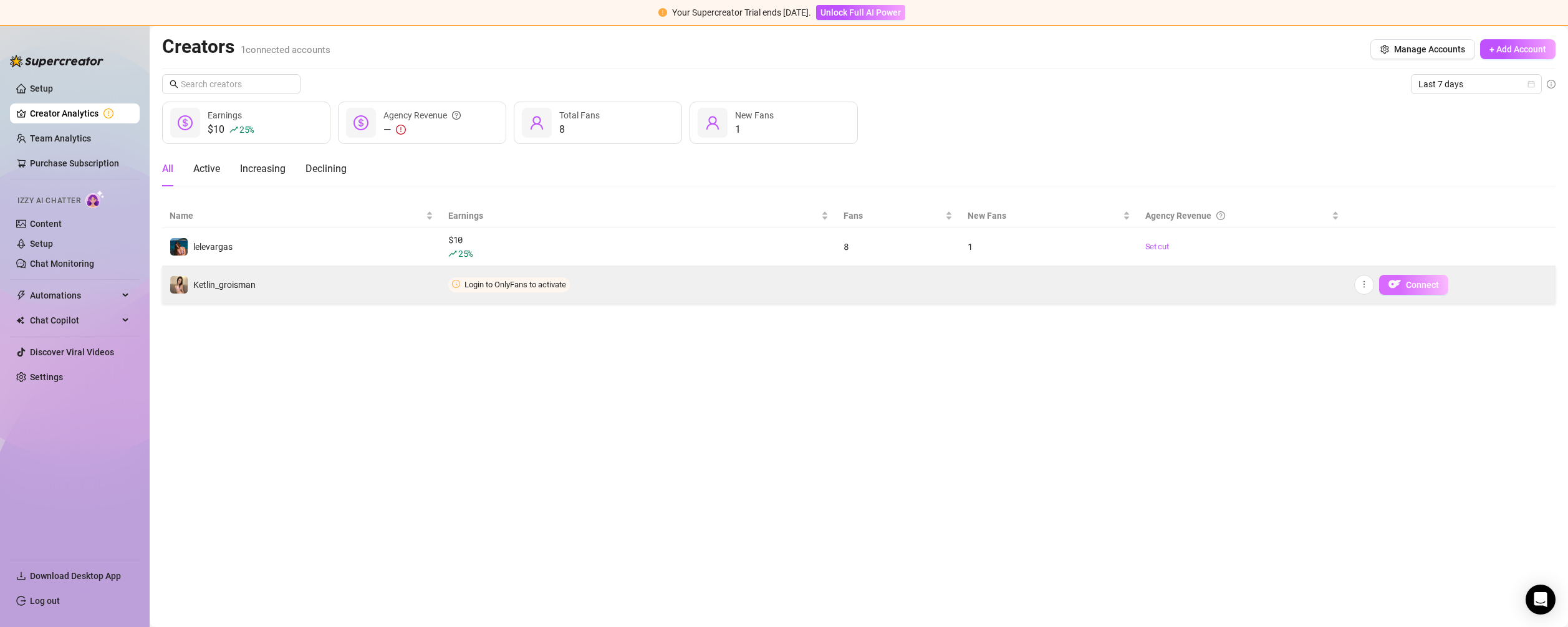
click at [1412, 286] on span "Connect" at bounding box center [1422, 285] width 33 height 10
click at [1425, 291] on button "Connect" at bounding box center [1414, 284] width 69 height 20
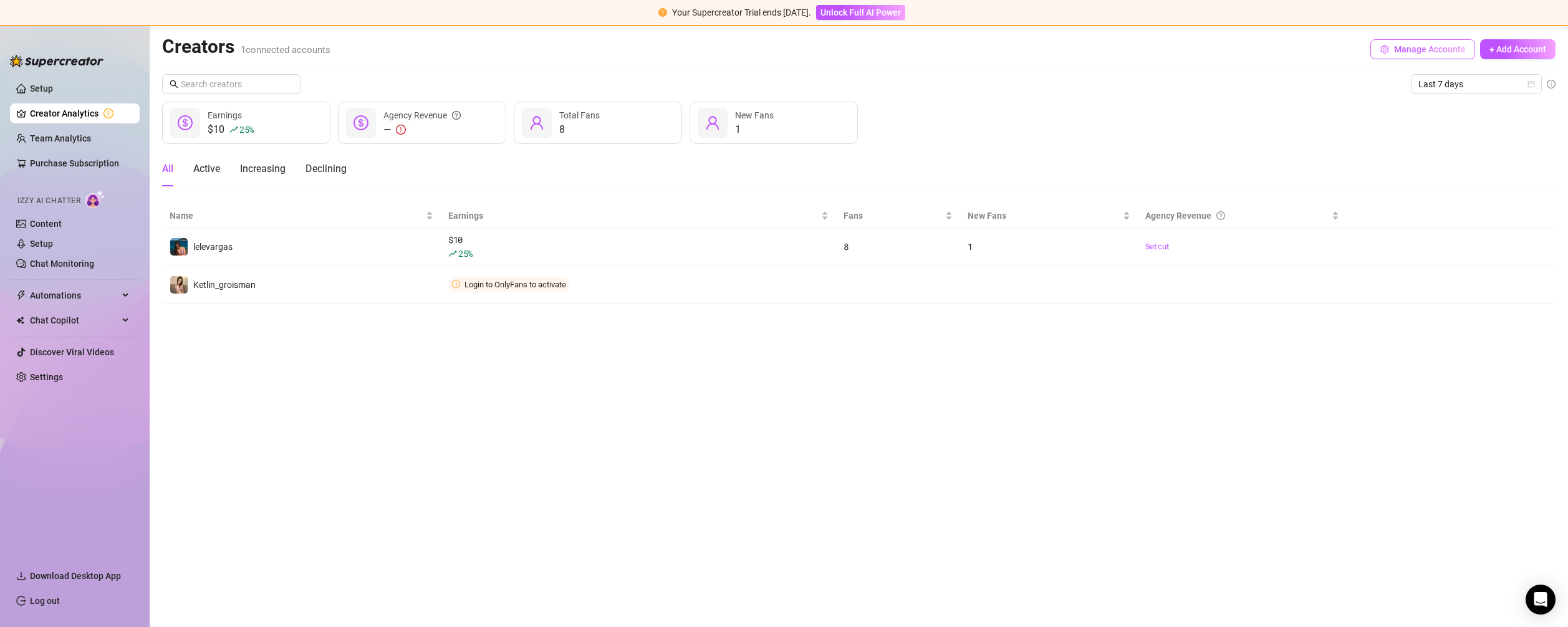
click at [1410, 51] on span "Manage Accounts" at bounding box center [1429, 49] width 71 height 10
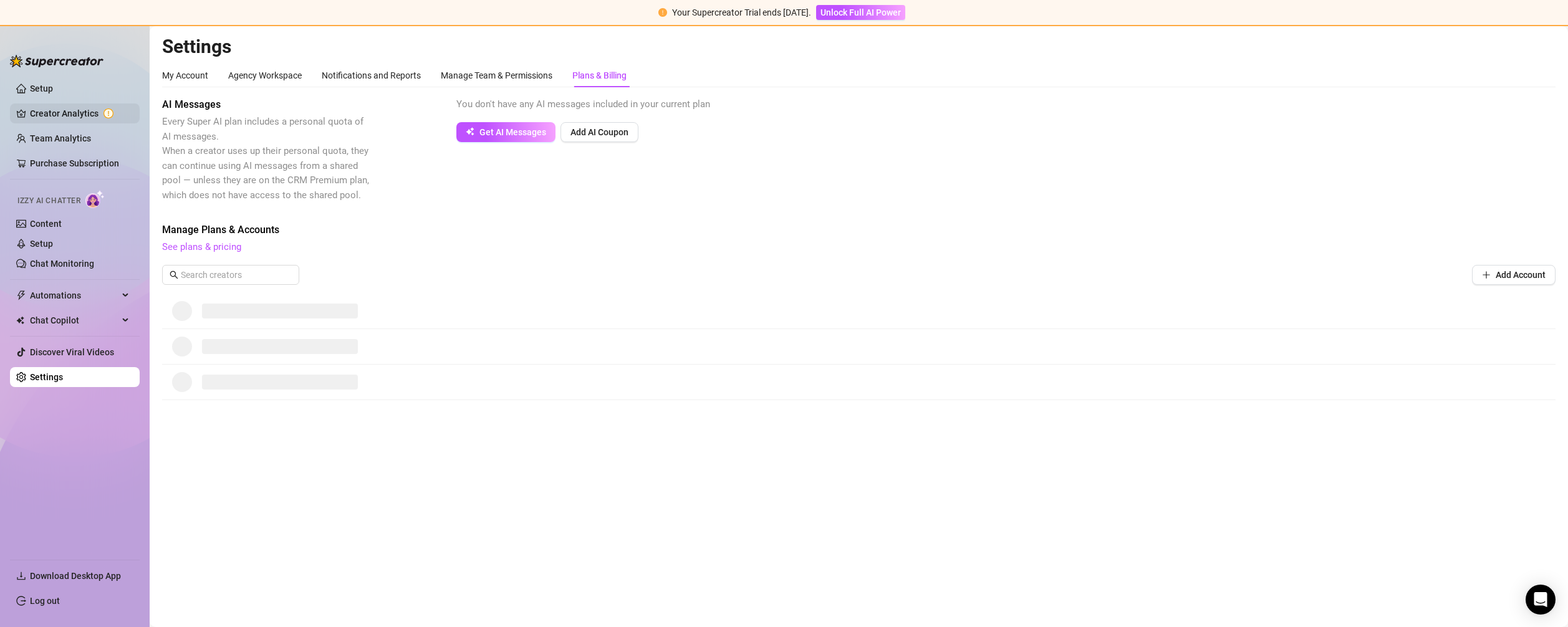
click at [77, 122] on link "Creator Analytics" at bounding box center [80, 113] width 100 height 20
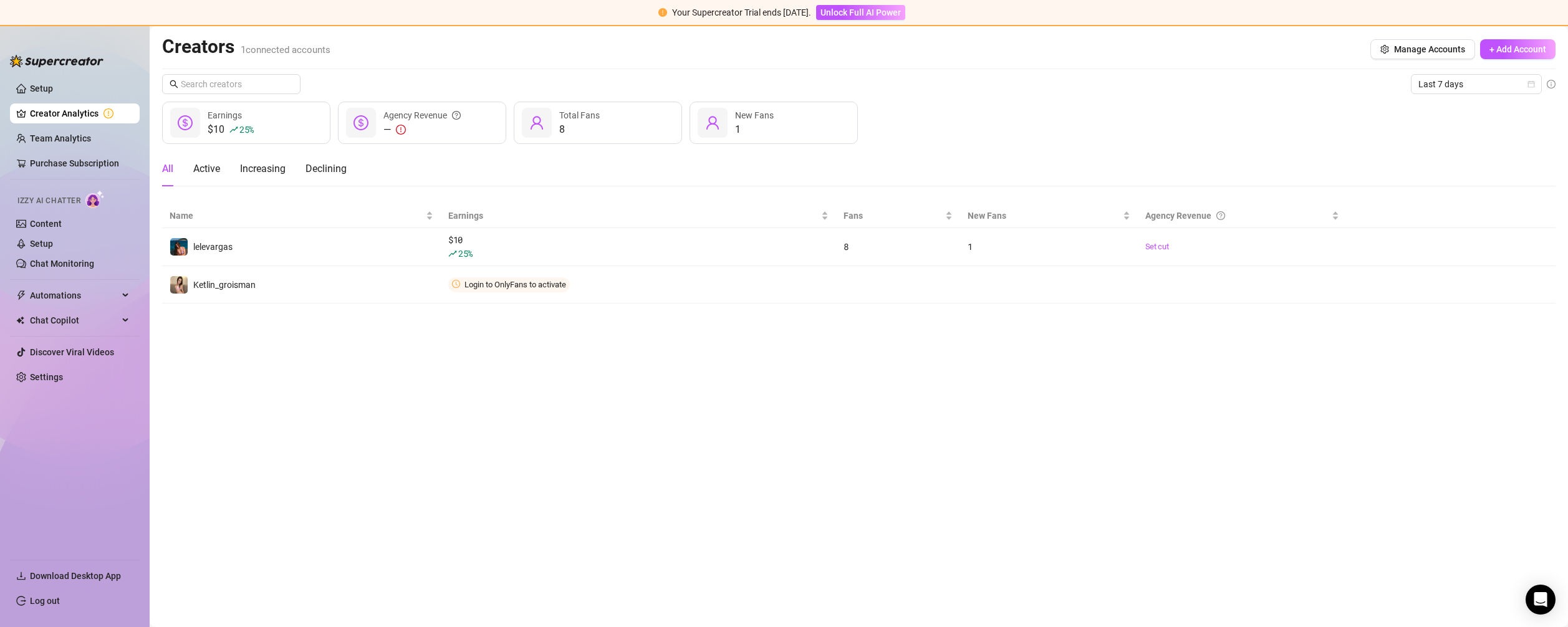
click at [221, 171] on div "All Active Increasing Declining" at bounding box center [254, 169] width 184 height 35
click at [198, 172] on div "Active" at bounding box center [206, 169] width 27 height 15
click at [173, 176] on div "All" at bounding box center [167, 169] width 11 height 35
click at [1426, 48] on span "Manage Accounts" at bounding box center [1429, 49] width 71 height 10
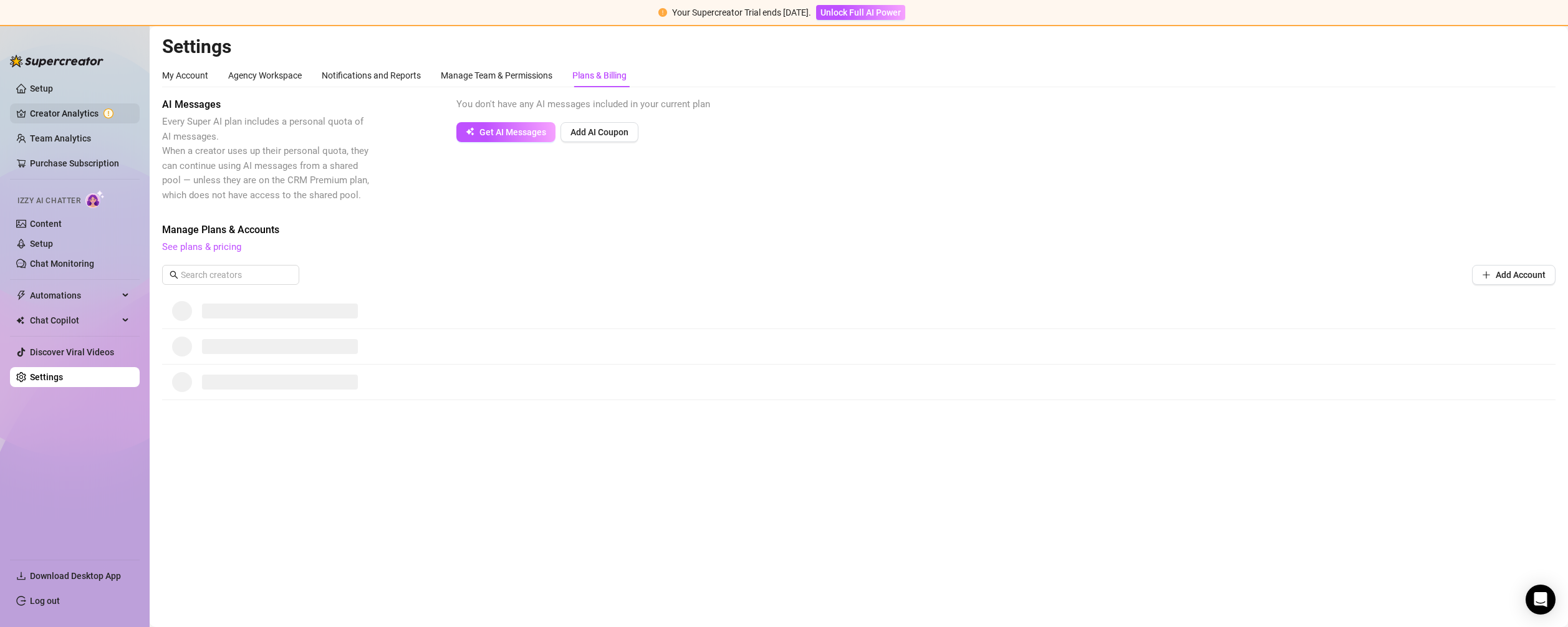
click at [61, 116] on link "Creator Analytics" at bounding box center [80, 113] width 100 height 20
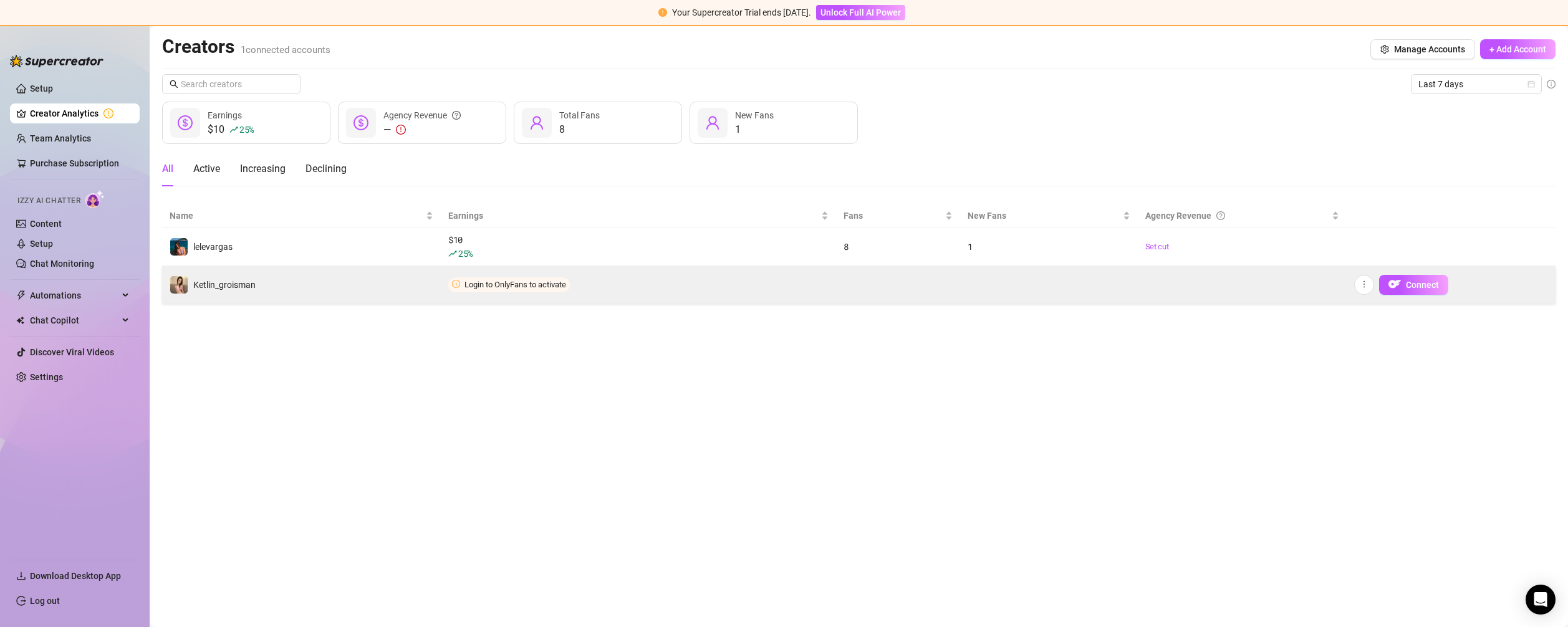
click at [248, 286] on span "Ketlin_groisman" at bounding box center [224, 285] width 62 height 10
click at [358, 292] on td "Ketlin_groisman" at bounding box center [301, 285] width 278 height 37
click at [448, 289] on td "Login to OnlyFans to activate" at bounding box center [638, 285] width 395 height 37
click at [483, 289] on span "Login to OnlyFans to activate" at bounding box center [515, 284] width 101 height 10
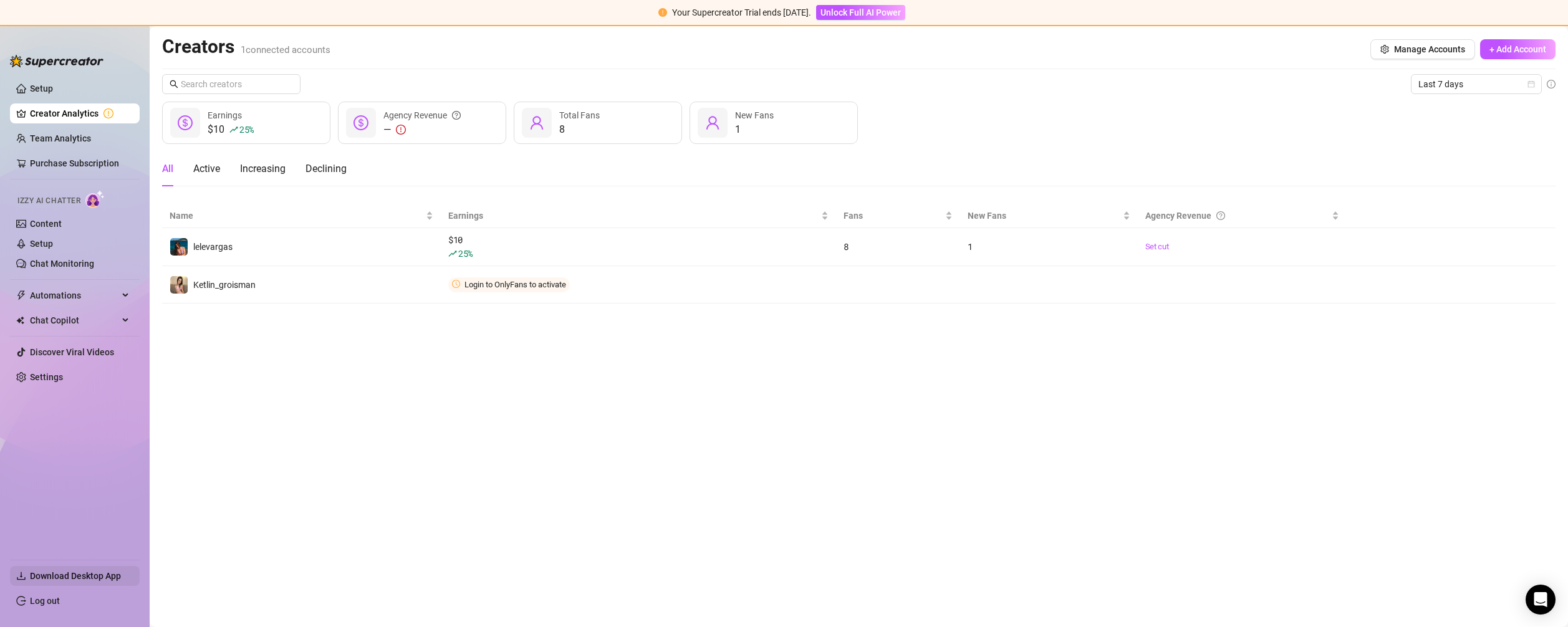
click at [76, 579] on span "Download Desktop App" at bounding box center [76, 576] width 91 height 10
